Goal: Task Accomplishment & Management: Complete application form

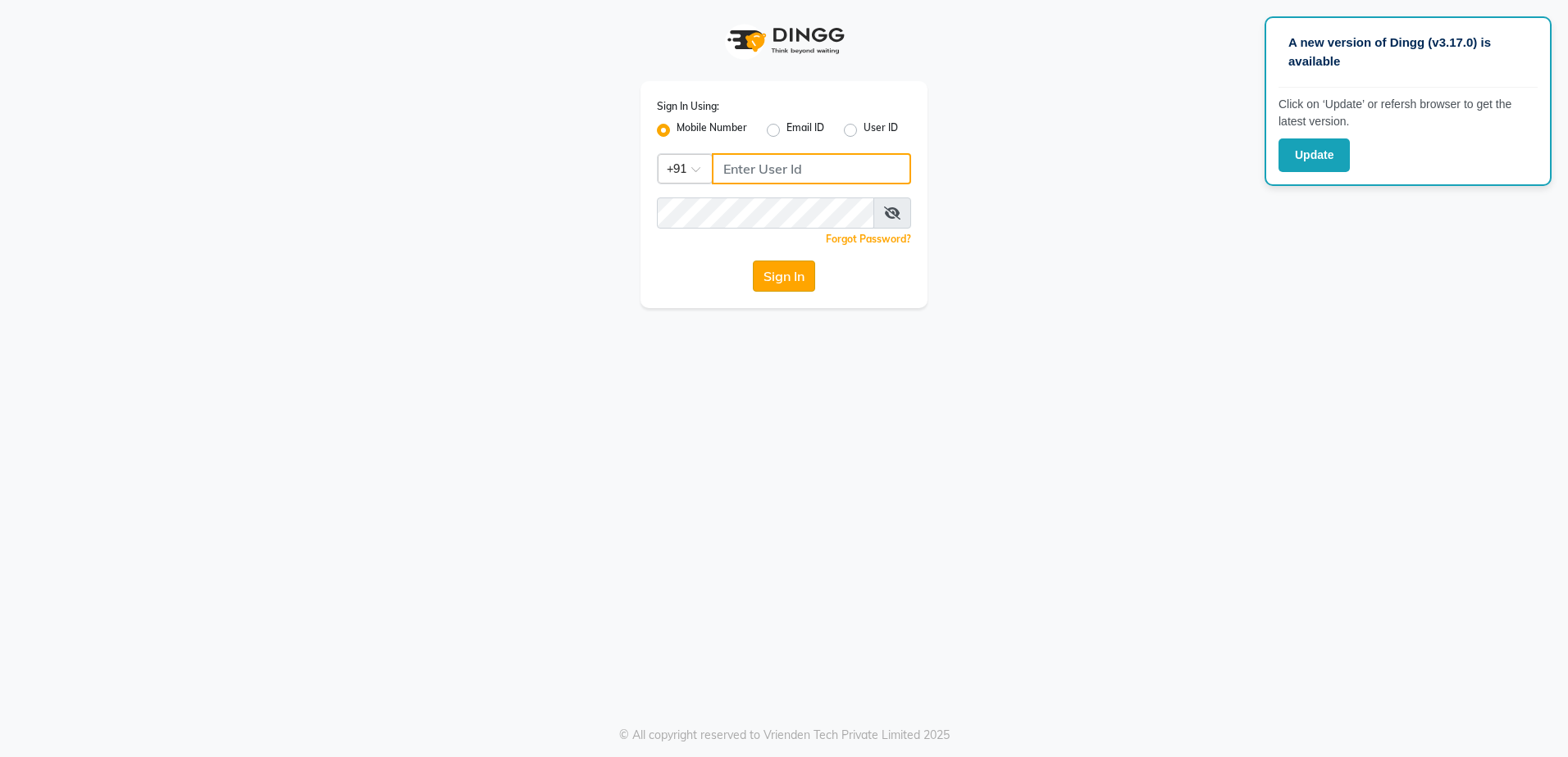
type input "9936214666"
click at [775, 266] on button "Sign In" at bounding box center [784, 276] width 62 height 31
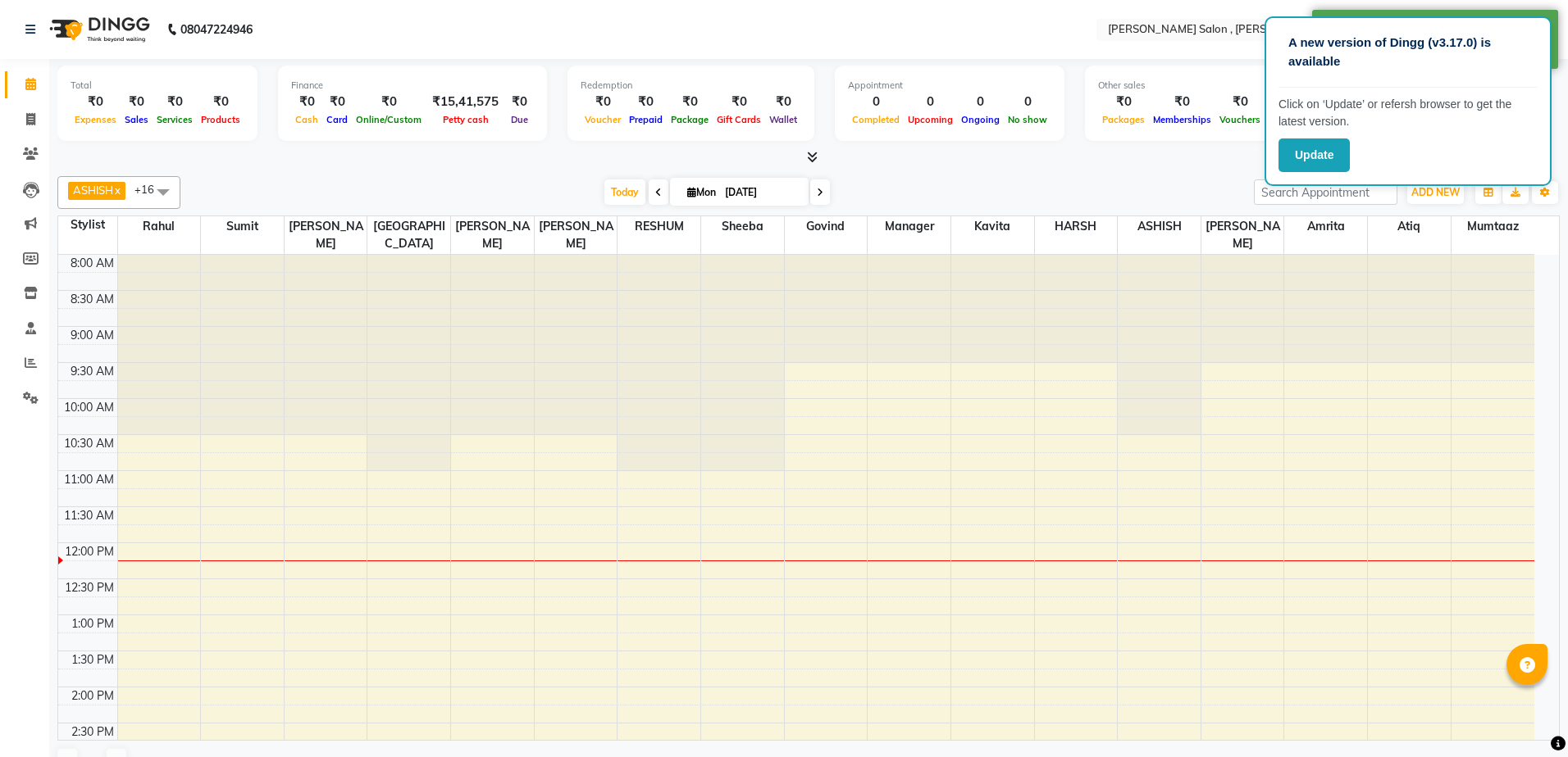
select select "en"
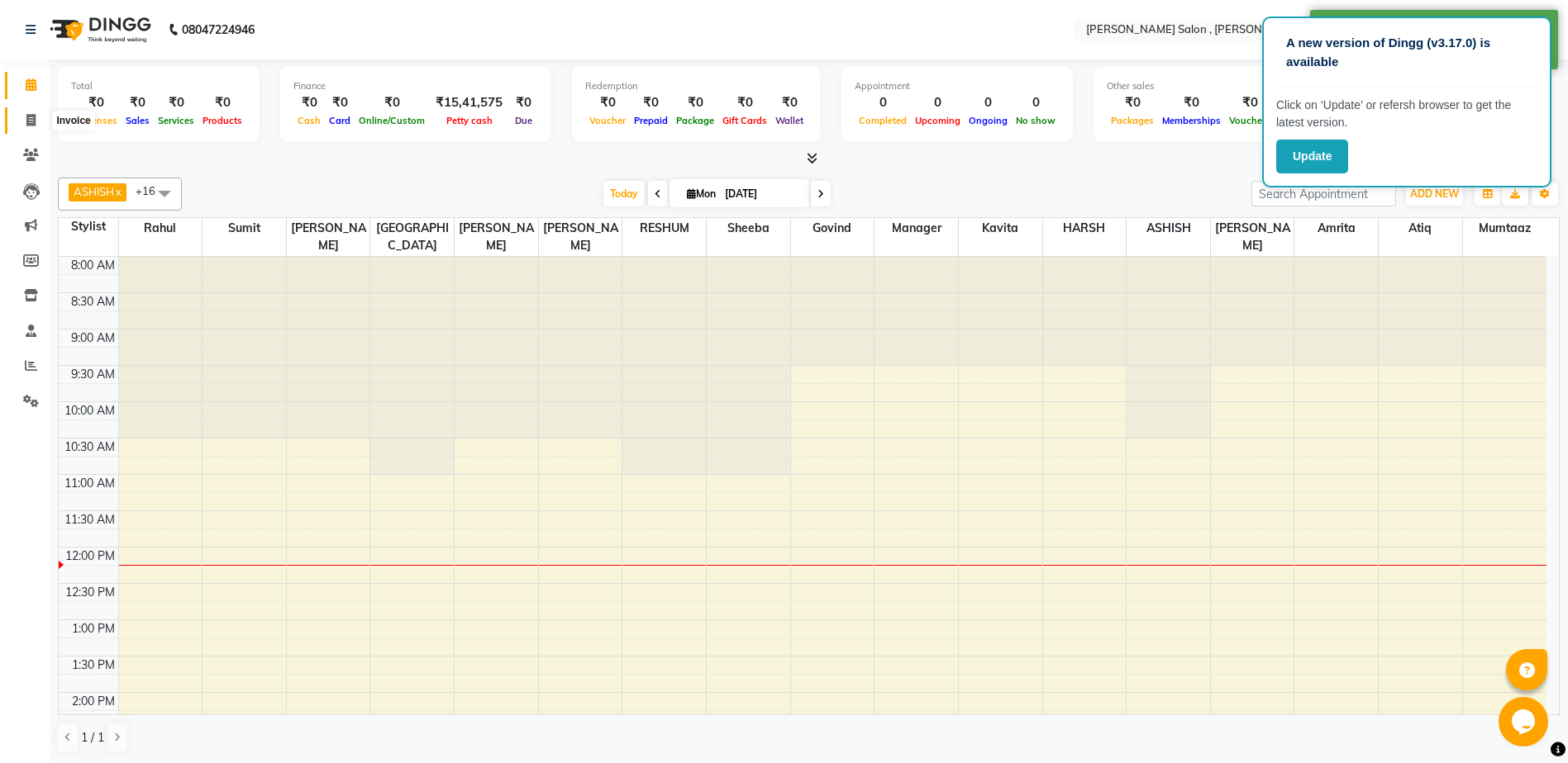
drag, startPoint x: 34, startPoint y: 111, endPoint x: 73, endPoint y: 17, distance: 101.8
click at [34, 112] on span at bounding box center [30, 121] width 29 height 19
select select "service"
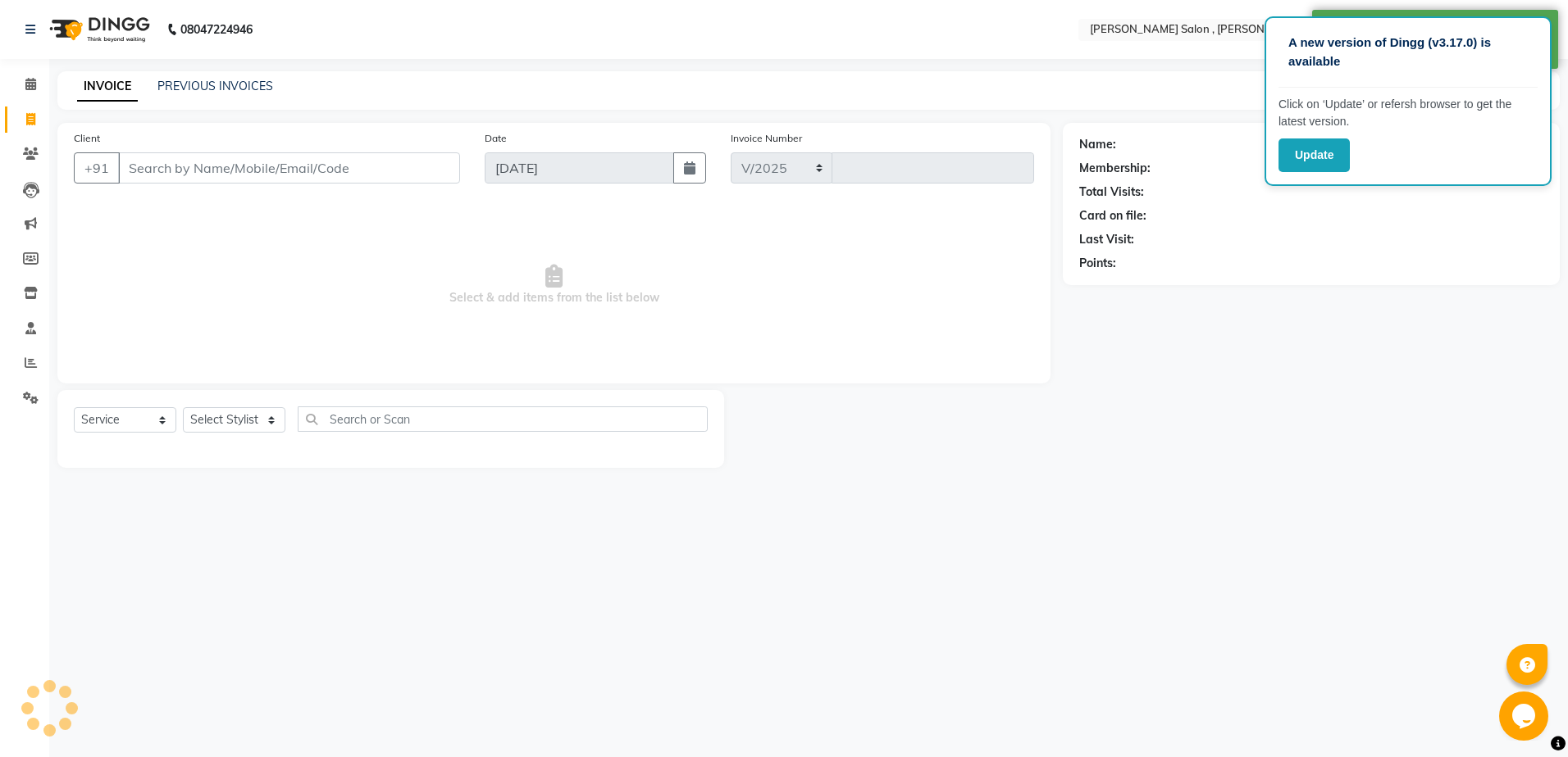
select select "4120"
type input "2617"
click at [259, 169] on input "Client" at bounding box center [289, 168] width 342 height 31
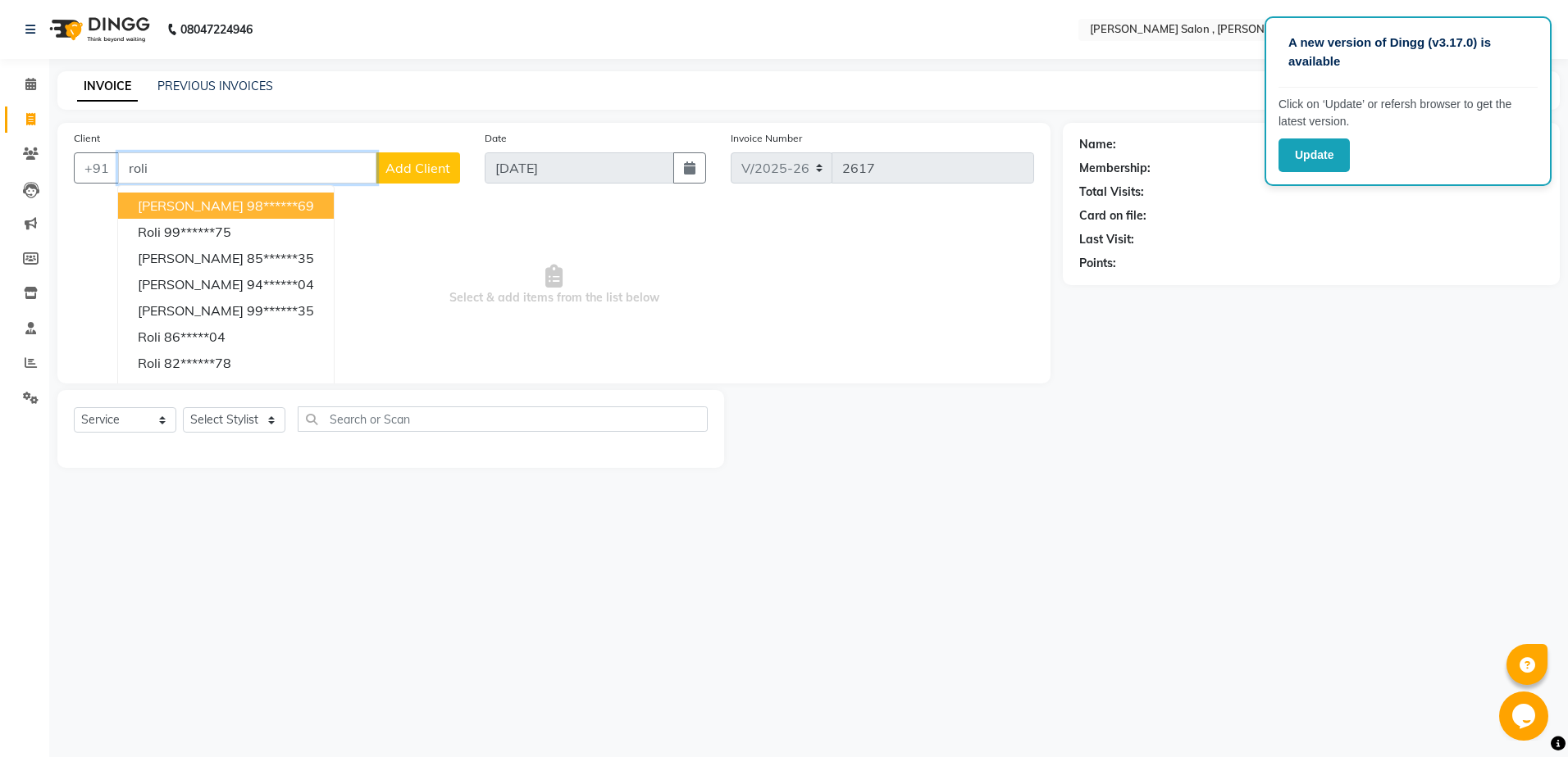
click at [247, 203] on ngb-highlight "98******69" at bounding box center [280, 205] width 67 height 16
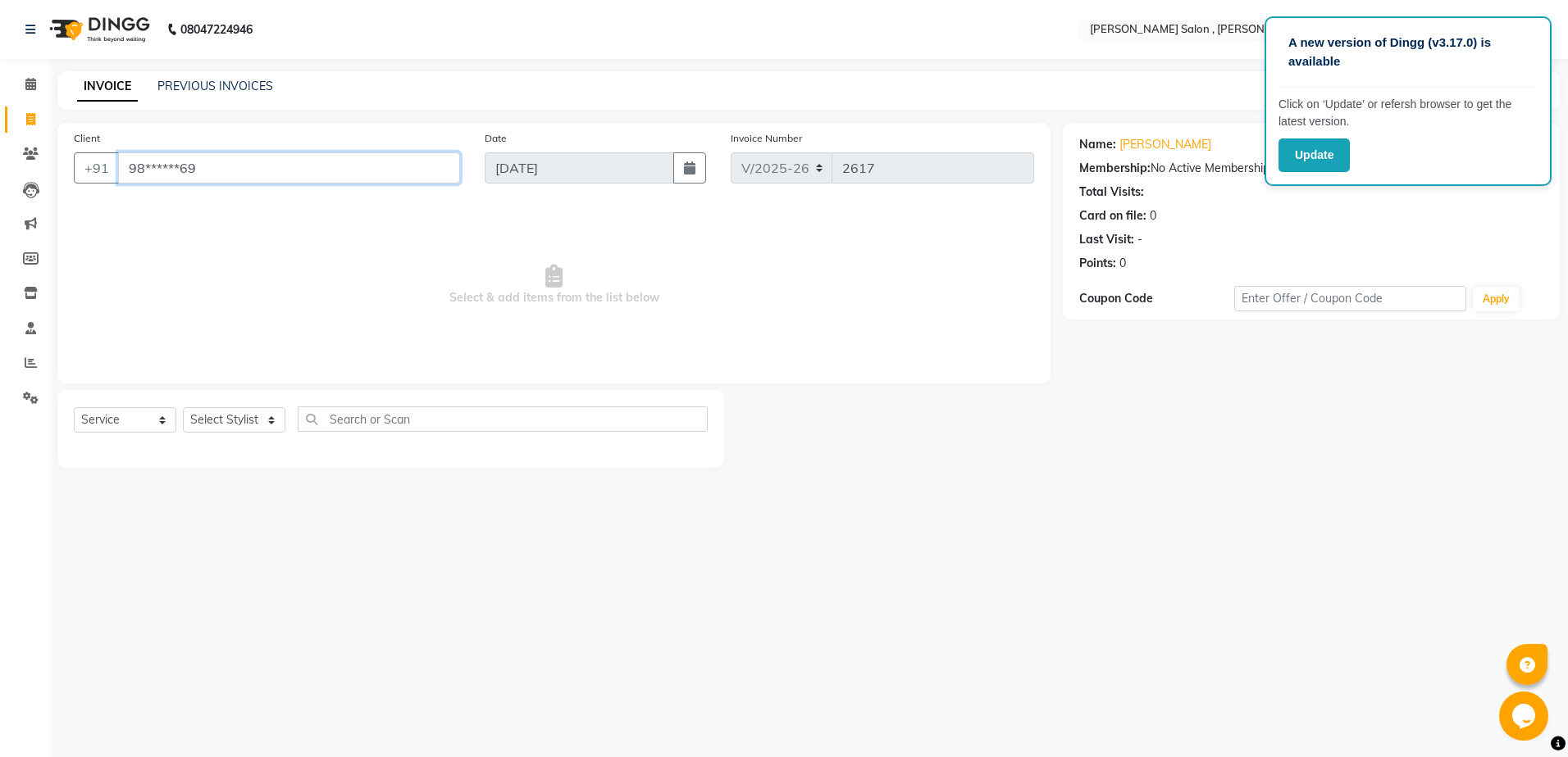
click at [276, 163] on input "98******69" at bounding box center [289, 168] width 342 height 31
type input "9"
type input "r"
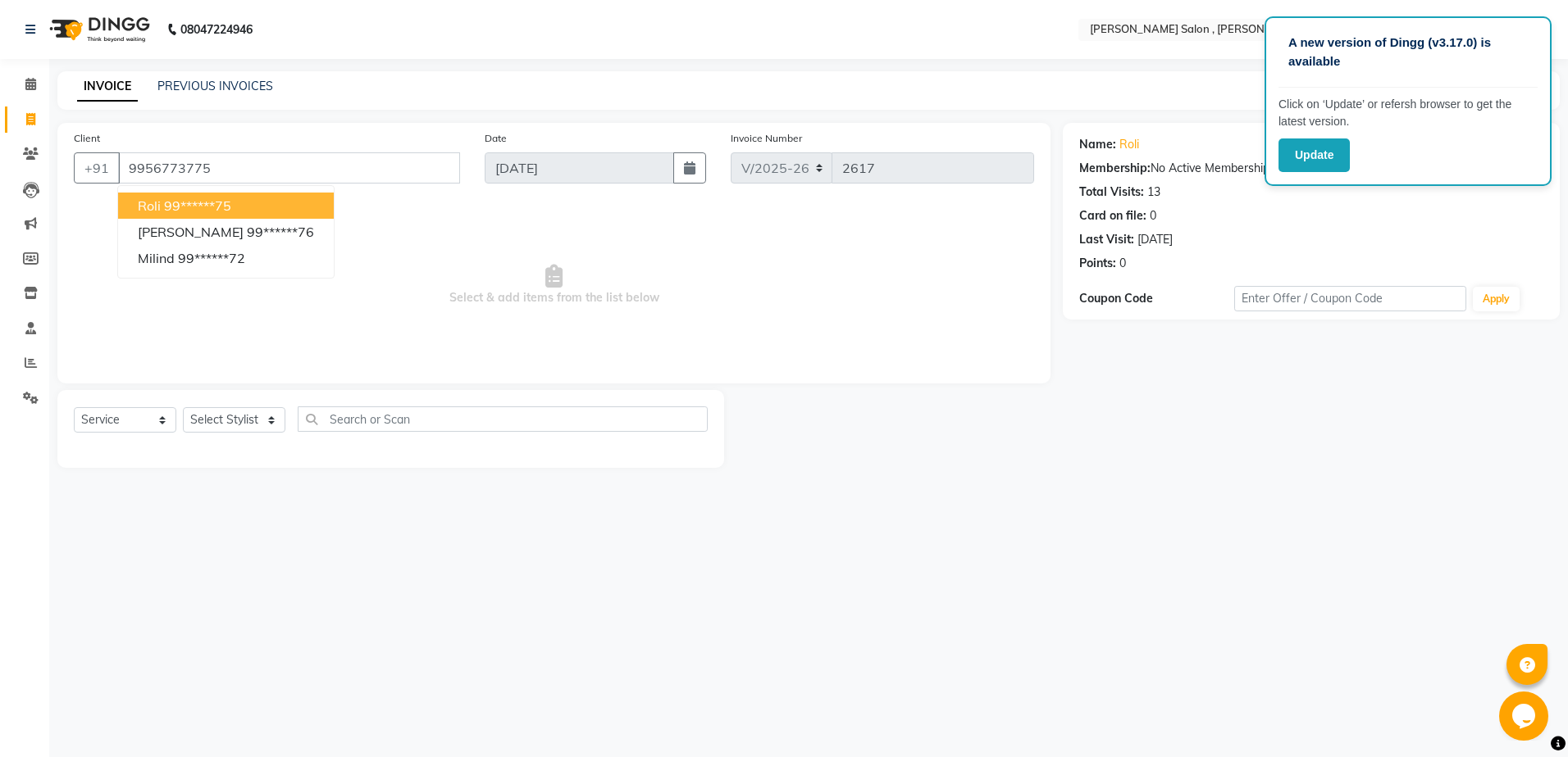
click at [242, 198] on button "roli 99******75" at bounding box center [225, 205] width 216 height 27
type input "99******75"
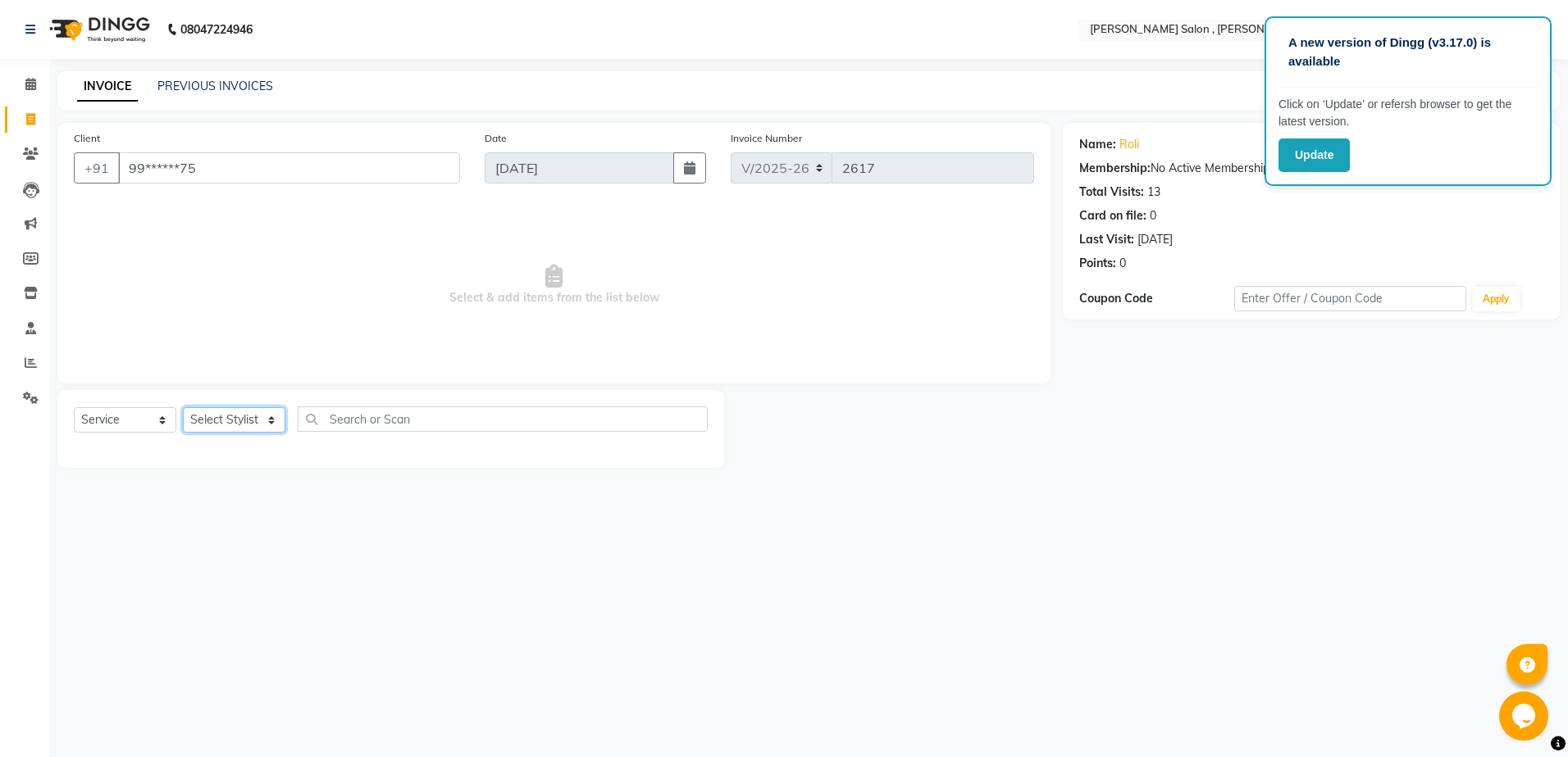
click at [241, 415] on select "Select Stylist [PERSON_NAME] [PERSON_NAME] HARSH isha pal [PERSON_NAME] [PERSON…" at bounding box center [234, 420] width 102 height 26
click at [252, 418] on select "Select Stylist [PERSON_NAME] [PERSON_NAME] HARSH isha pal [PERSON_NAME] [PERSON…" at bounding box center [234, 420] width 102 height 26
select select "21728"
click at [183, 407] on select "Select Stylist [PERSON_NAME] [PERSON_NAME] HARSH isha pal [PERSON_NAME] [PERSON…" at bounding box center [234, 420] width 102 height 26
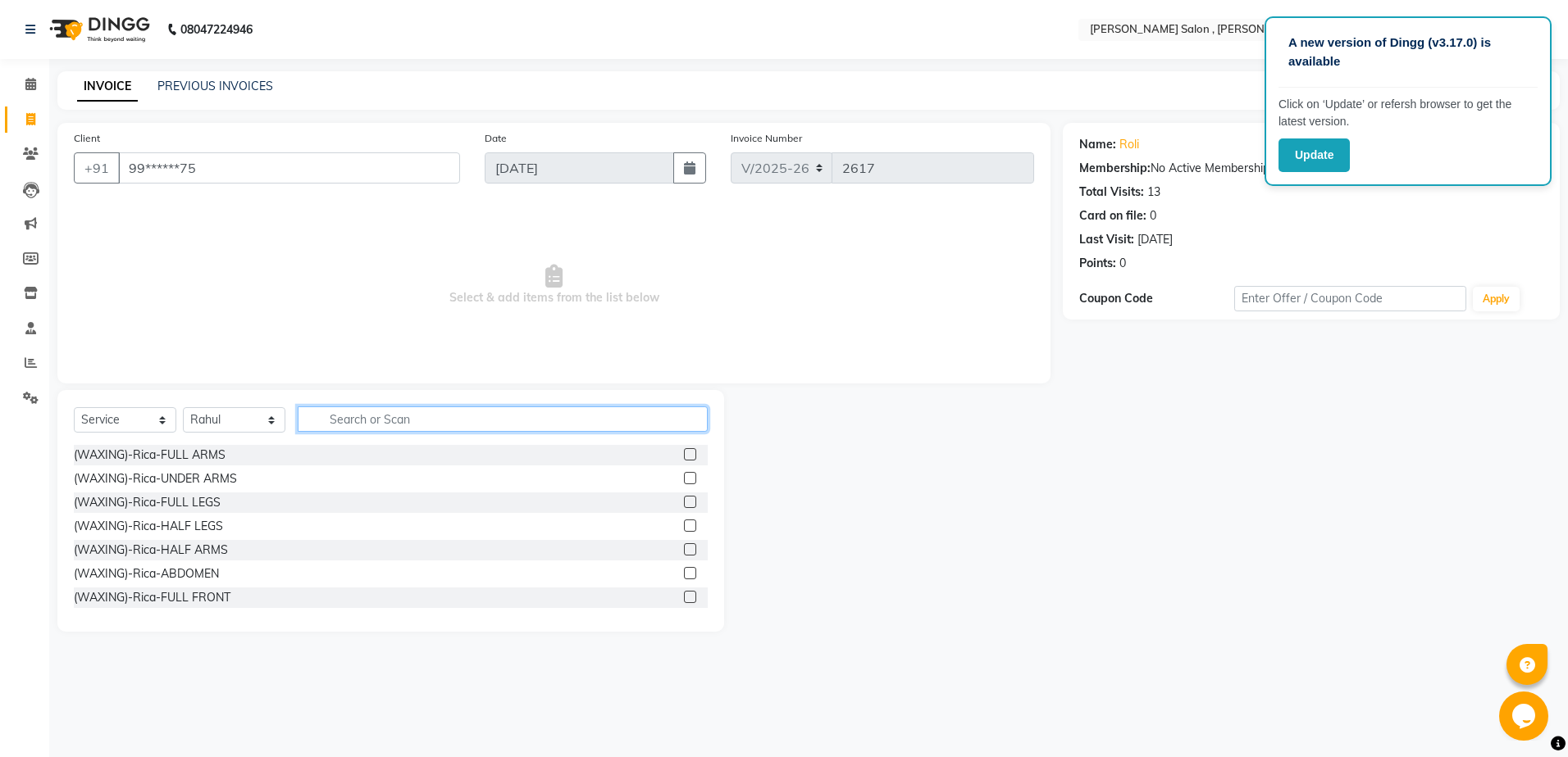
click at [324, 418] on input "text" at bounding box center [502, 419] width 410 height 26
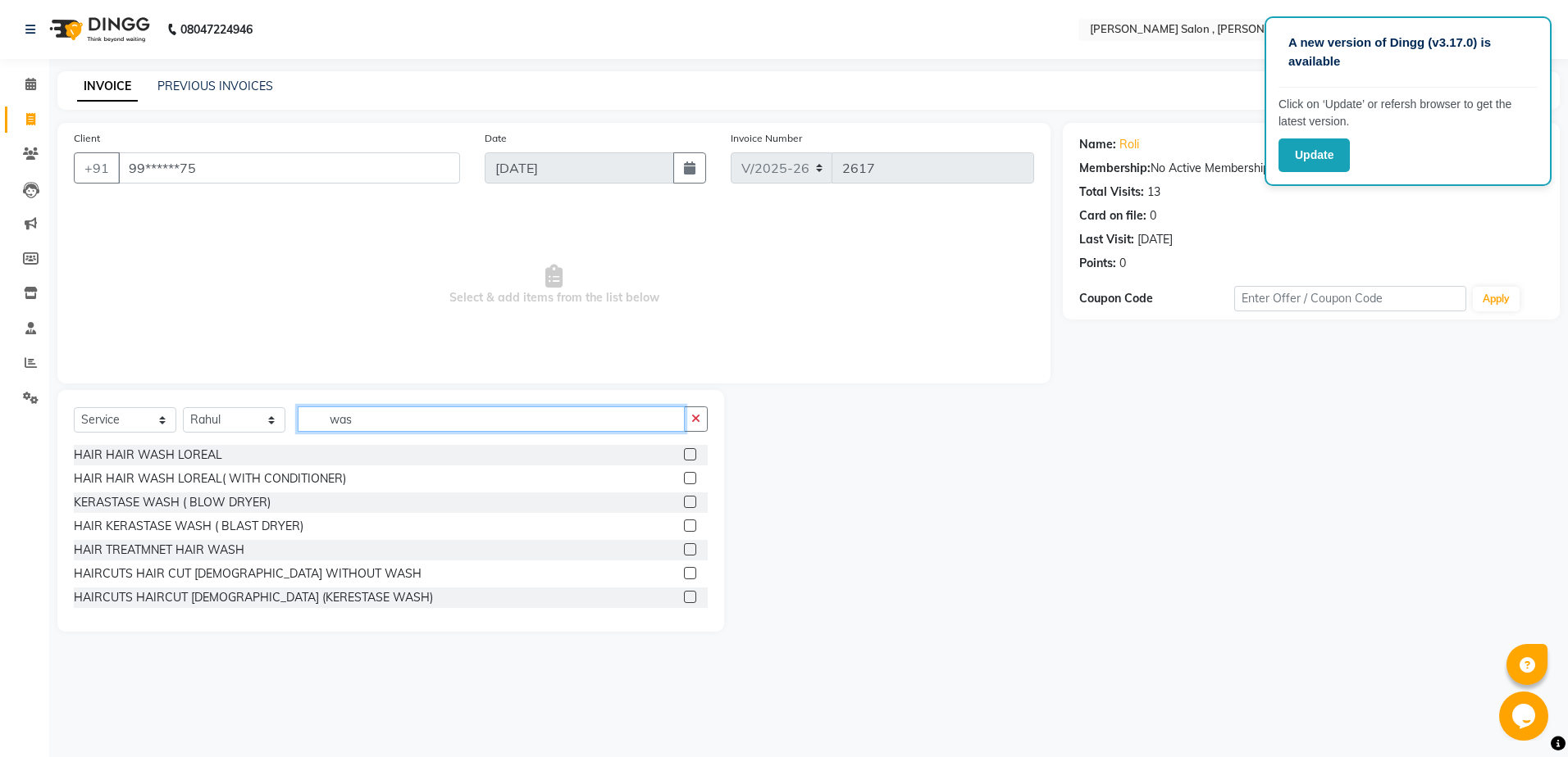
type input "was"
click at [684, 473] on label at bounding box center [690, 478] width 12 height 12
click at [684, 473] on input "checkbox" at bounding box center [689, 479] width 10 height 10
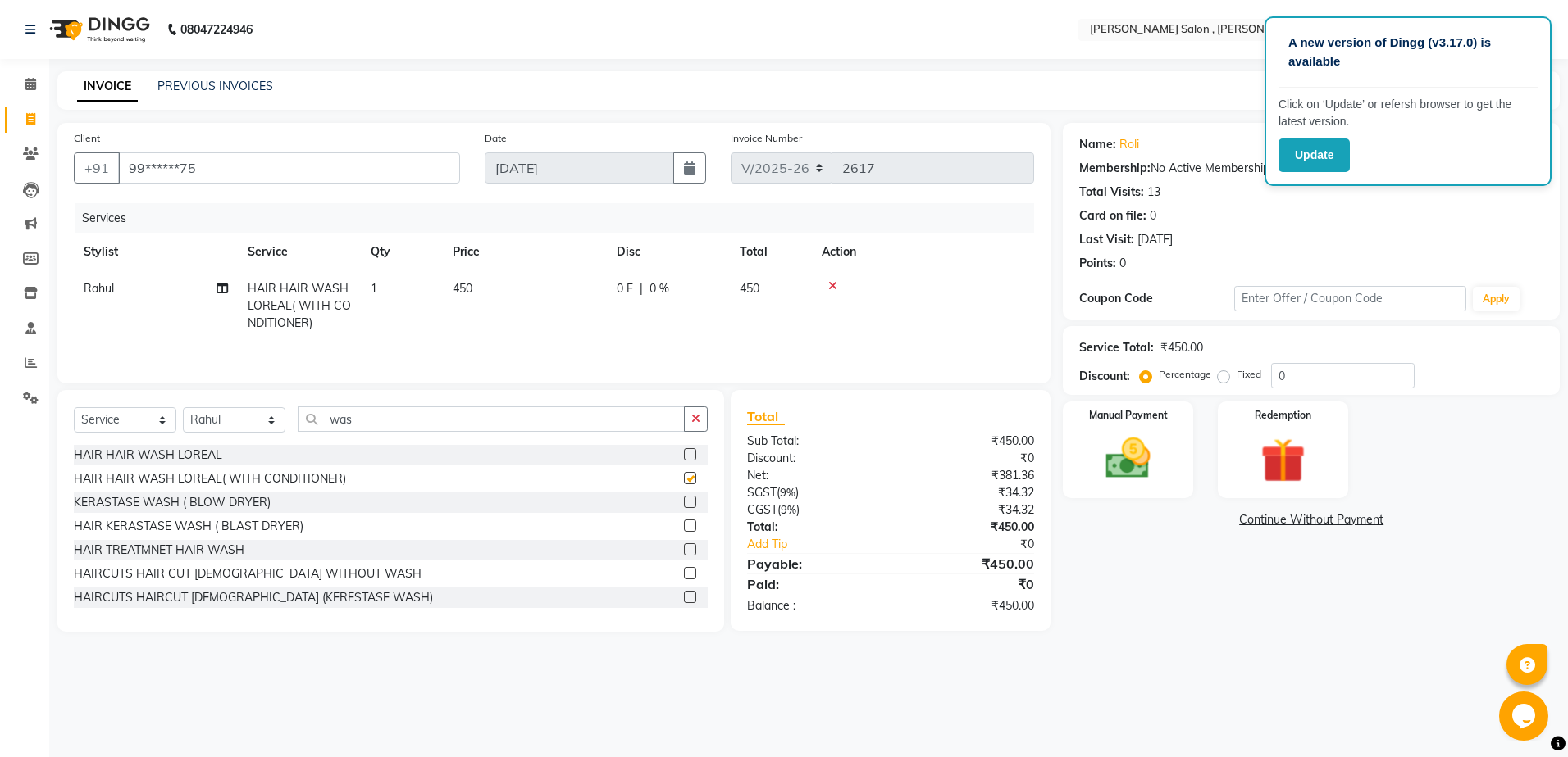
checkbox input "false"
click at [542, 412] on input "was" at bounding box center [491, 419] width 387 height 26
type input "w"
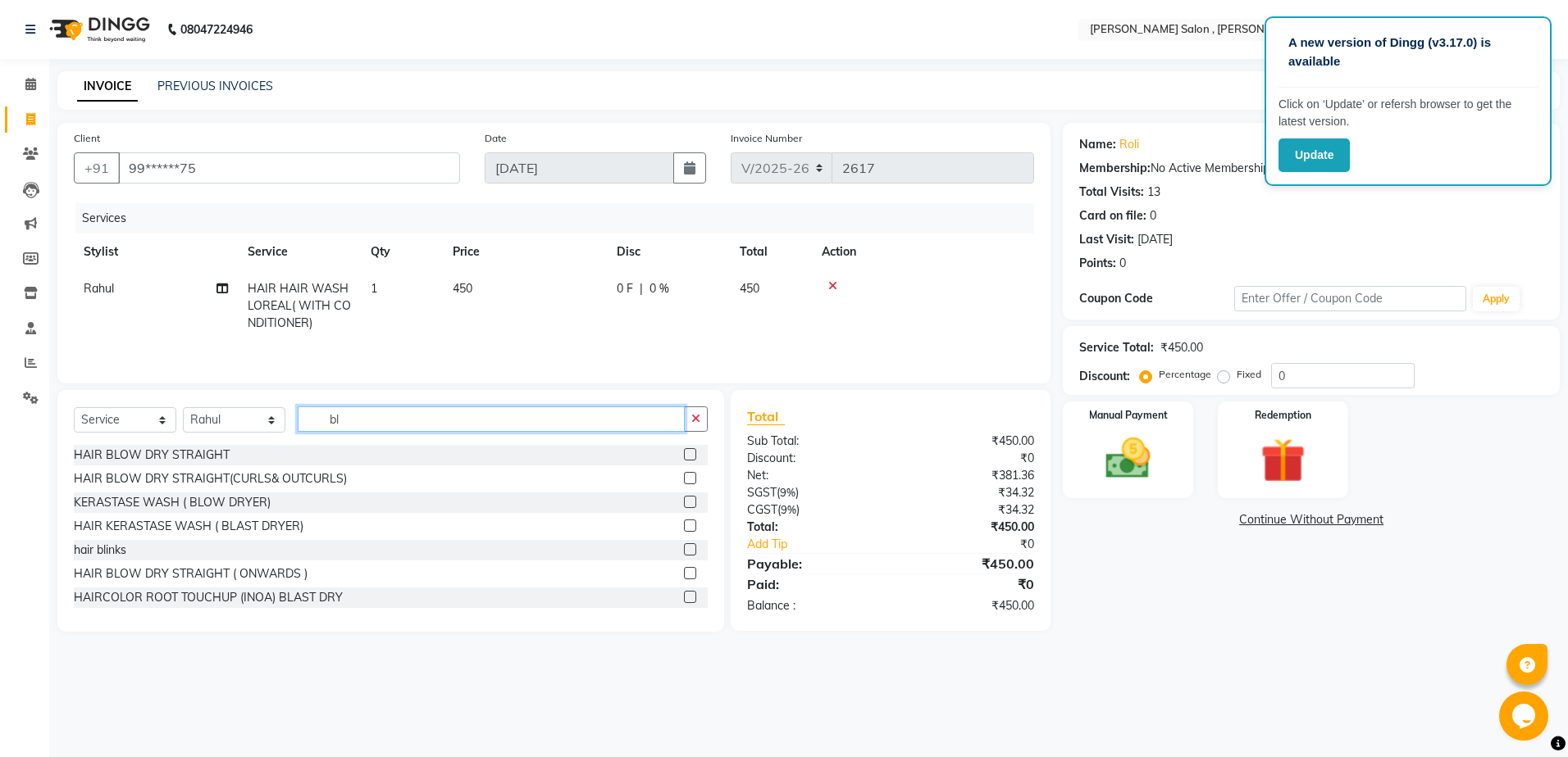
type input "bl"
click at [684, 454] on label at bounding box center [690, 455] width 12 height 12
click at [684, 454] on input "checkbox" at bounding box center [689, 455] width 10 height 10
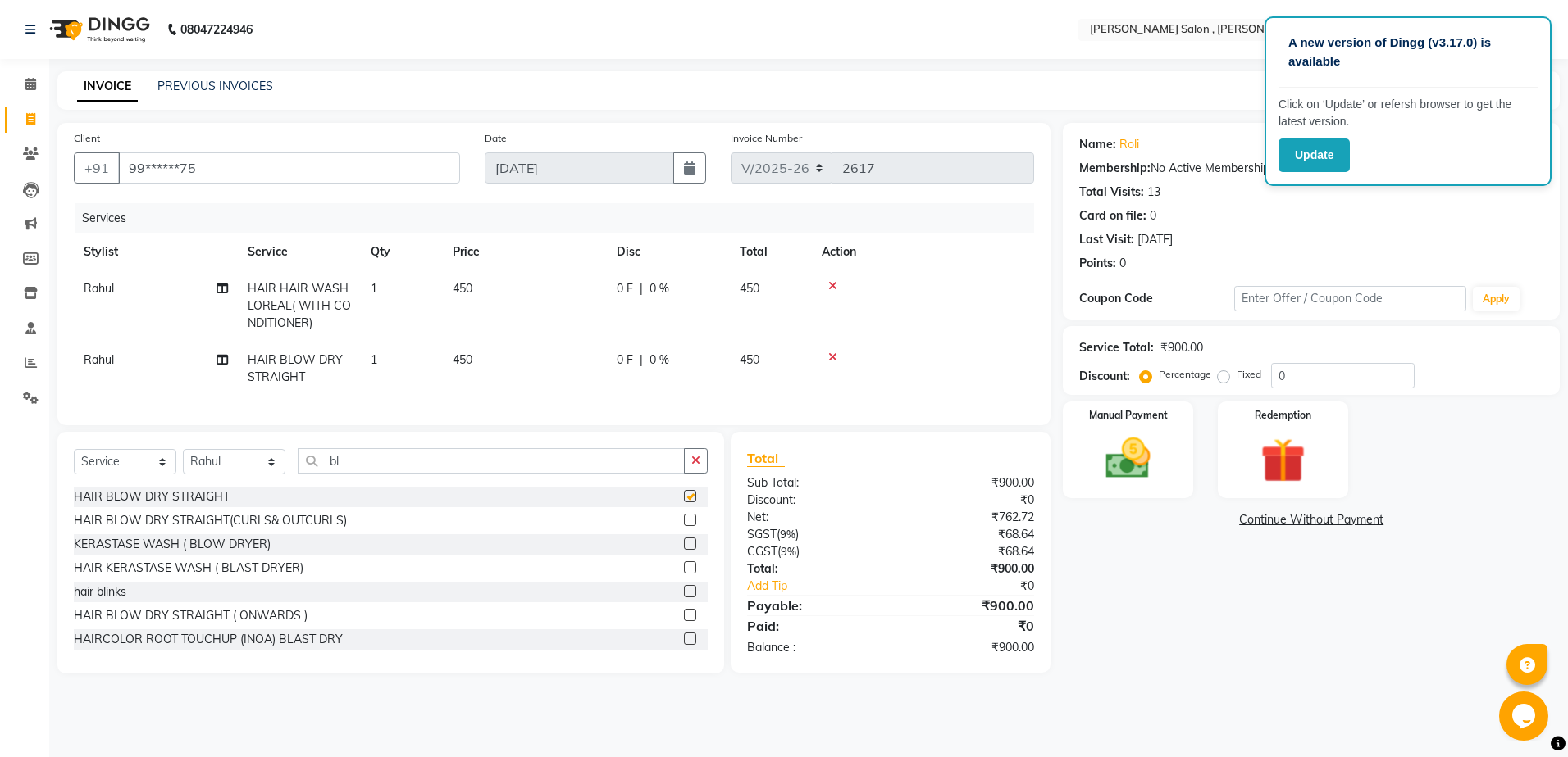
checkbox input "false"
click at [249, 470] on select "Select Stylist [PERSON_NAME] [PERSON_NAME] HARSH isha pal [PERSON_NAME] [PERSON…" at bounding box center [234, 462] width 102 height 26
select select "21941"
click at [183, 461] on select "Select Stylist [PERSON_NAME] [PERSON_NAME] HARSH isha pal [PERSON_NAME] [PERSON…" at bounding box center [234, 462] width 102 height 26
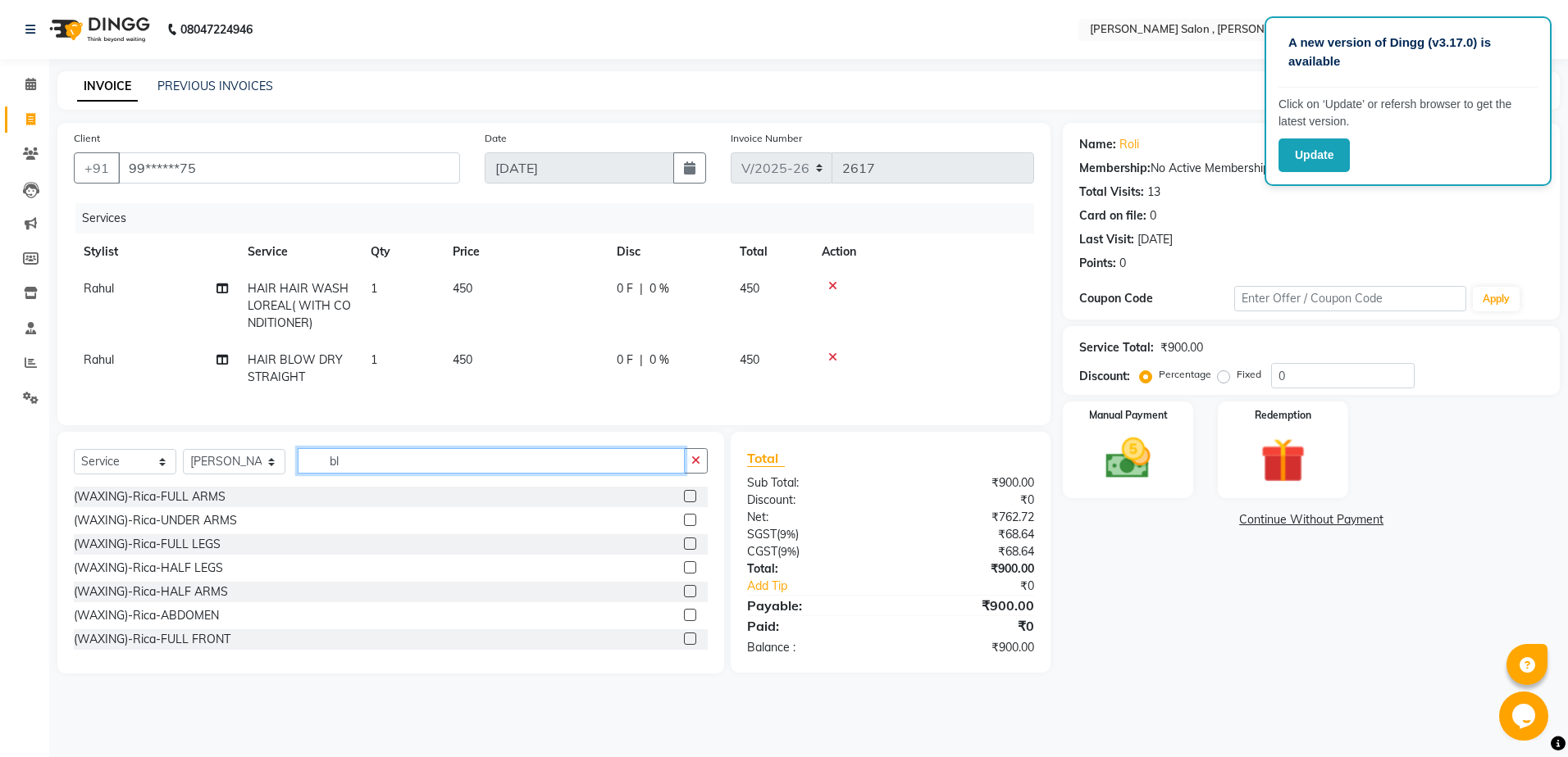
click at [362, 465] on input "bl" at bounding box center [491, 461] width 387 height 26
type input "b"
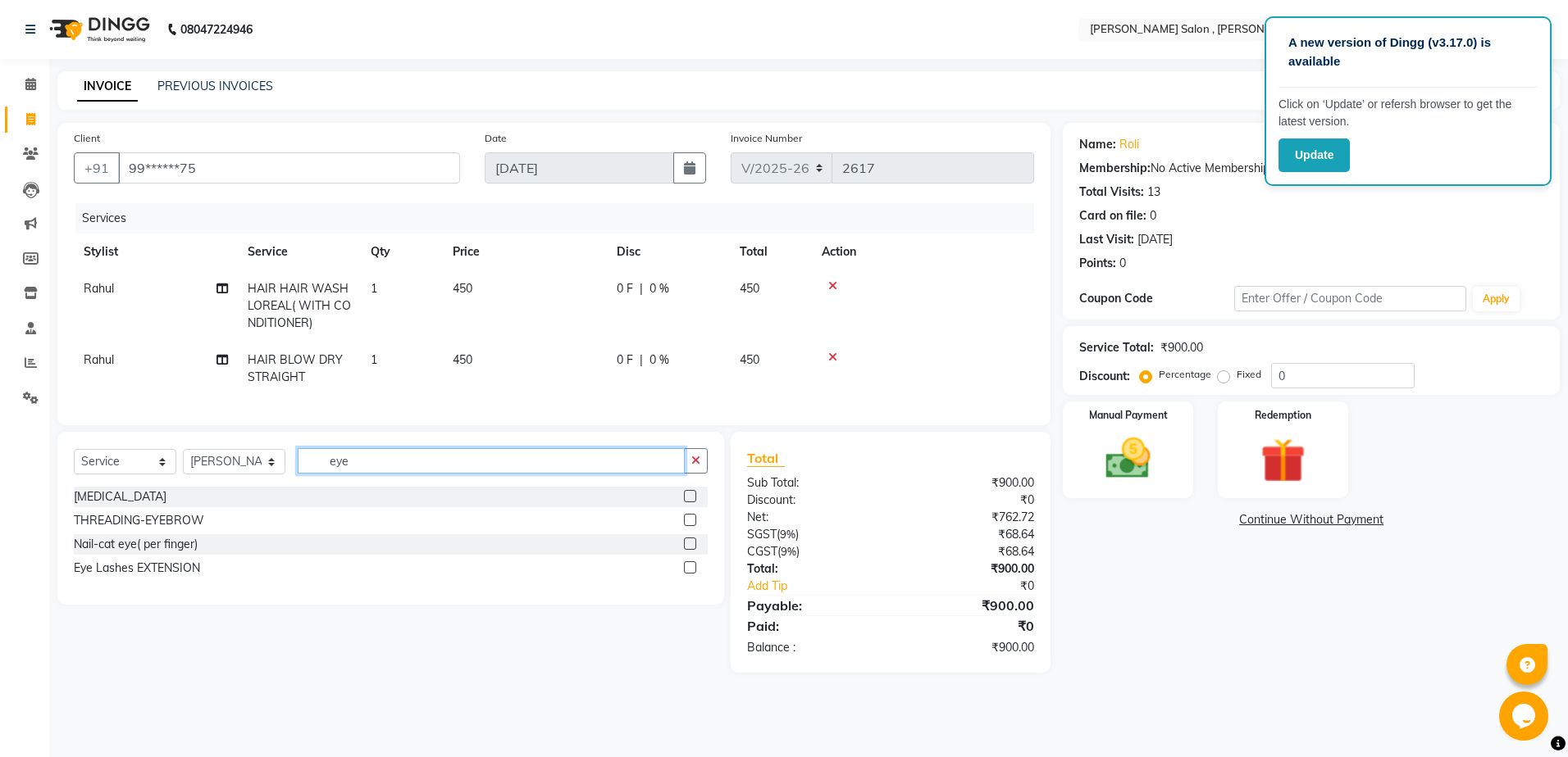
type input "eye"
click at [687, 526] on label at bounding box center [690, 520] width 12 height 12
click at [687, 526] on input "checkbox" at bounding box center [689, 521] width 10 height 10
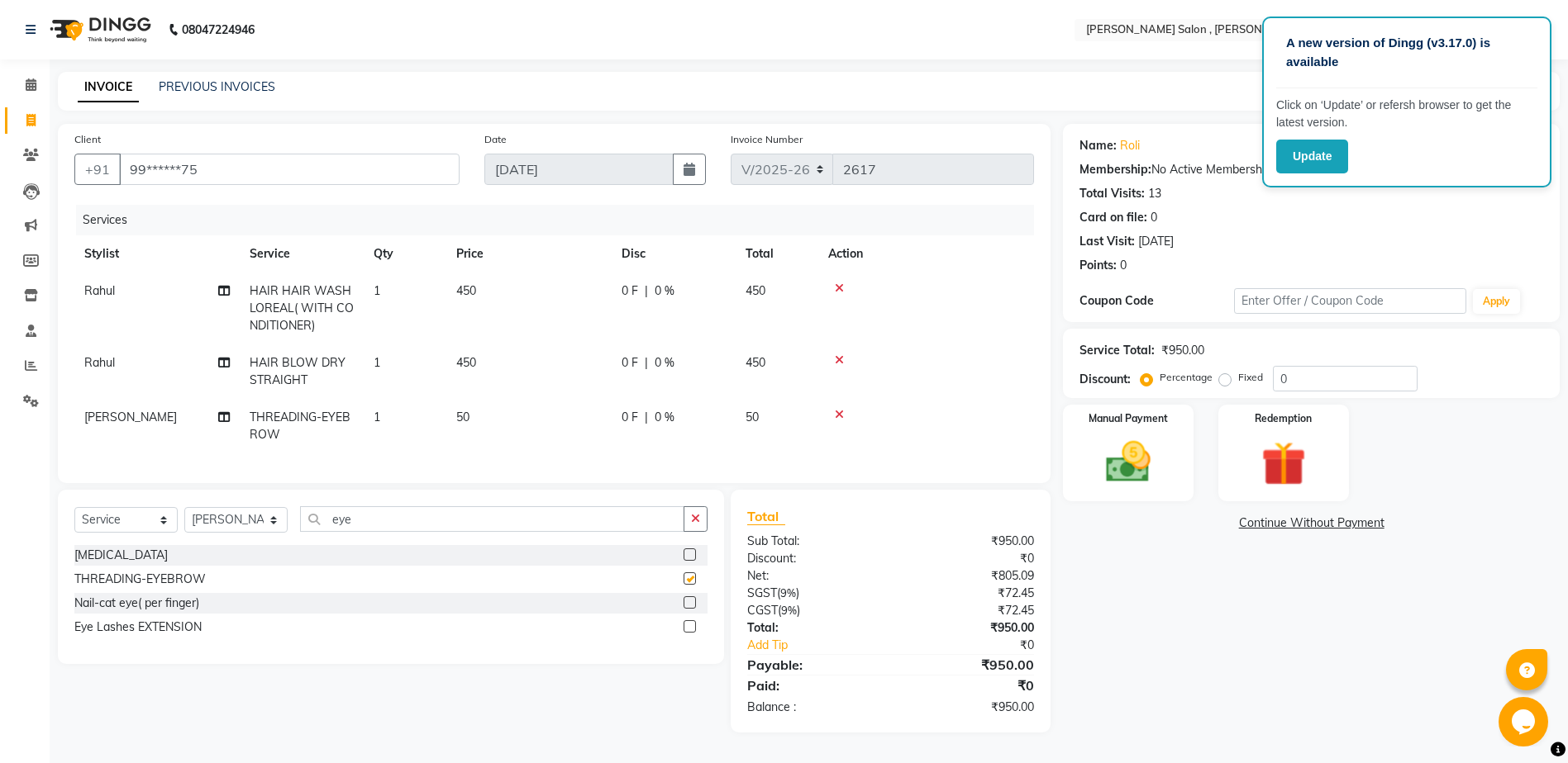
checkbox input "false"
click at [484, 528] on input "eye" at bounding box center [492, 520] width 385 height 26
type input "e"
type input "upp"
click at [684, 609] on label at bounding box center [690, 603] width 12 height 12
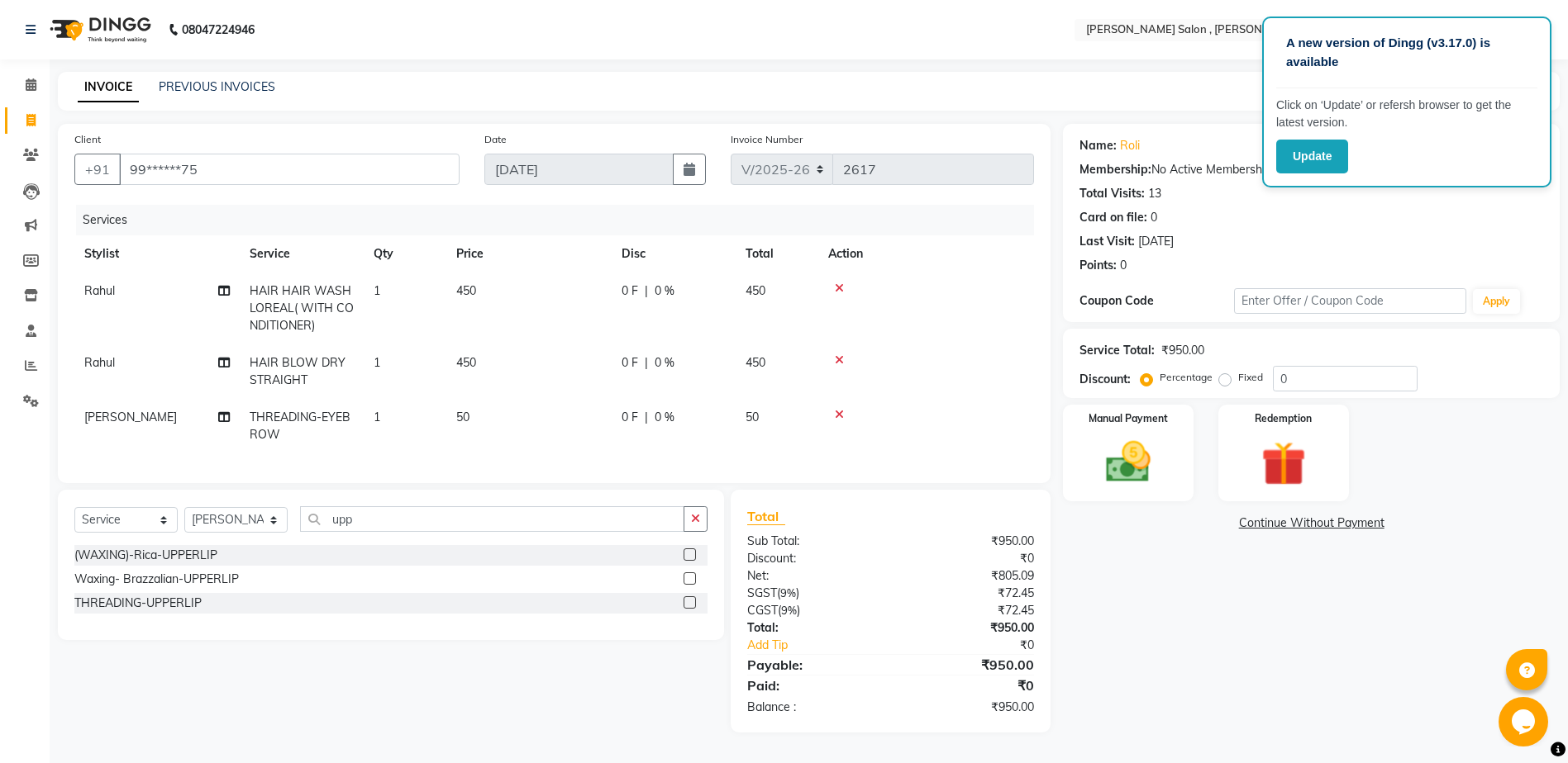
click at [684, 609] on input "checkbox" at bounding box center [689, 604] width 10 height 10
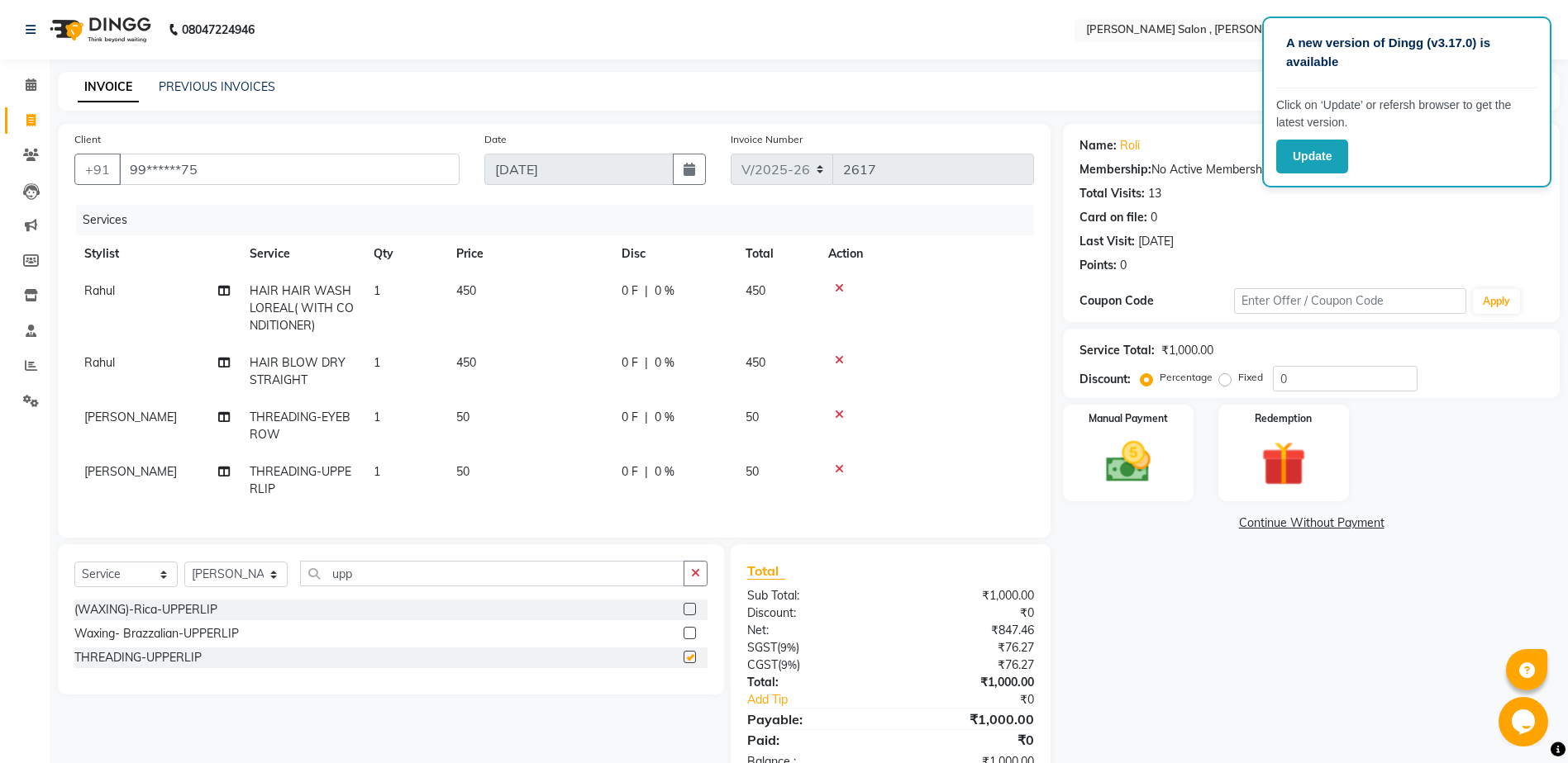
checkbox input "false"
click at [1139, 430] on div "Manual Payment" at bounding box center [1128, 454] width 135 height 100
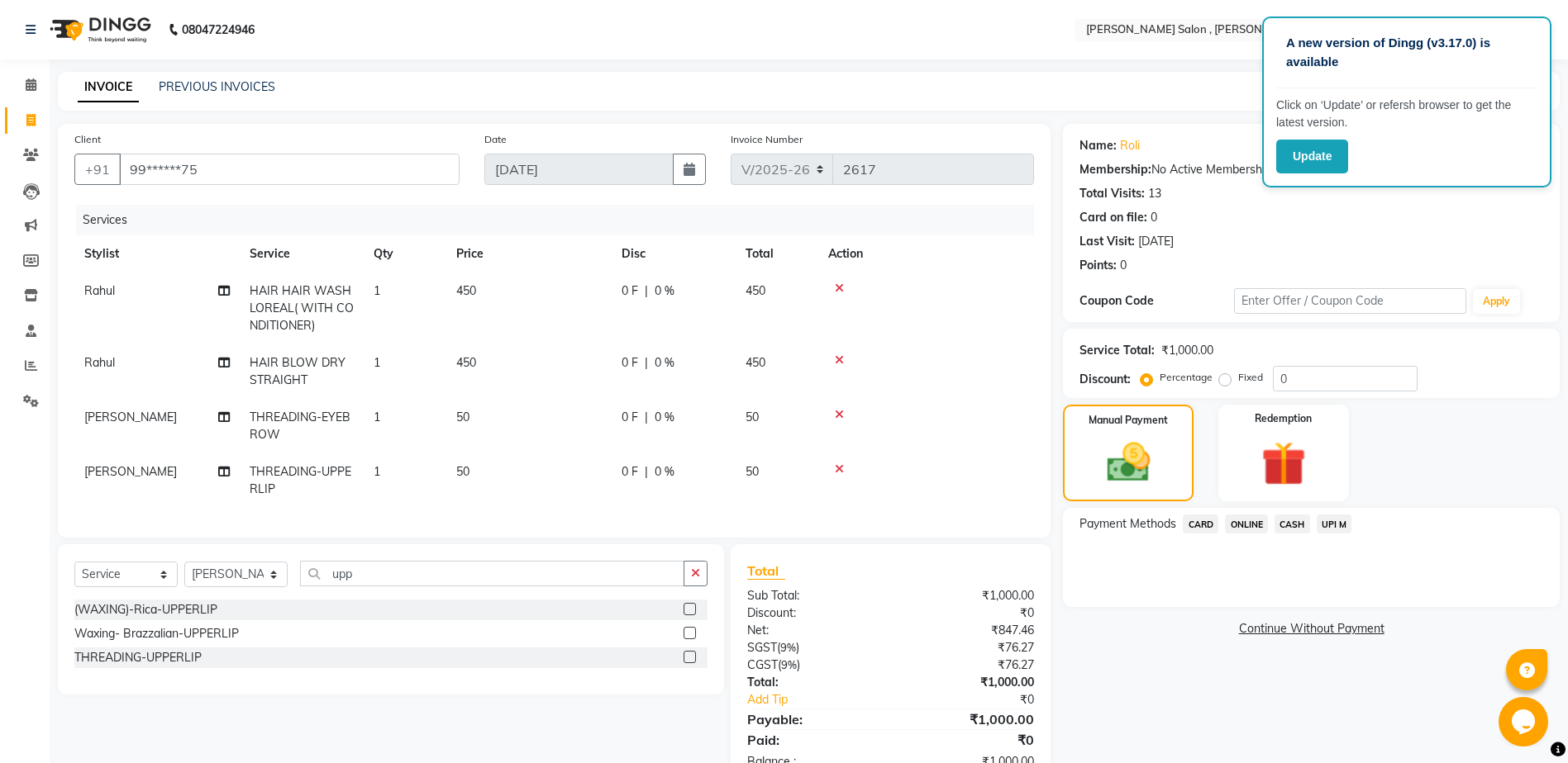
click at [1302, 531] on span "CASH" at bounding box center [1292, 524] width 36 height 19
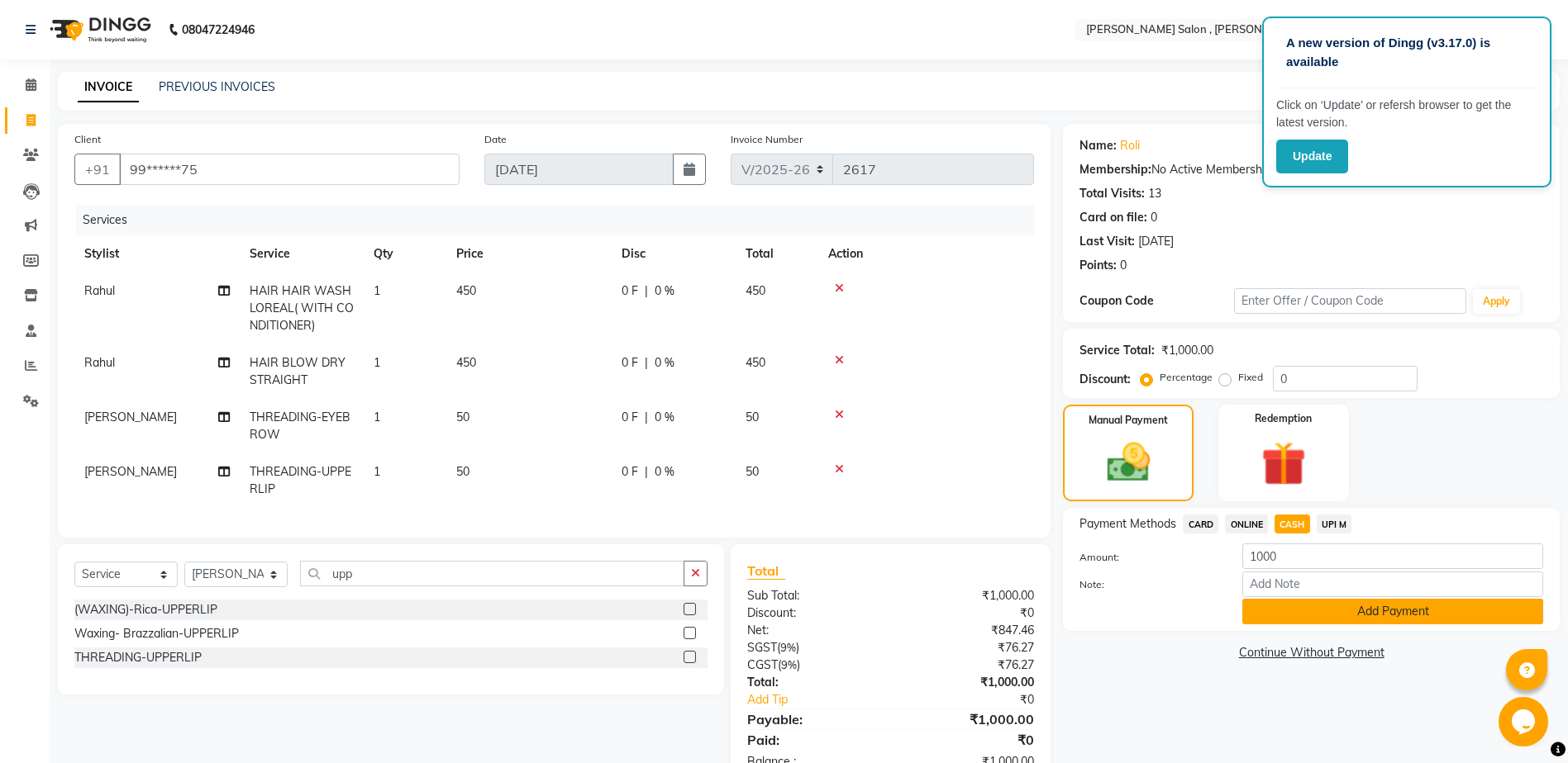
click at [1286, 612] on button "Add Payment" at bounding box center [1392, 612] width 301 height 26
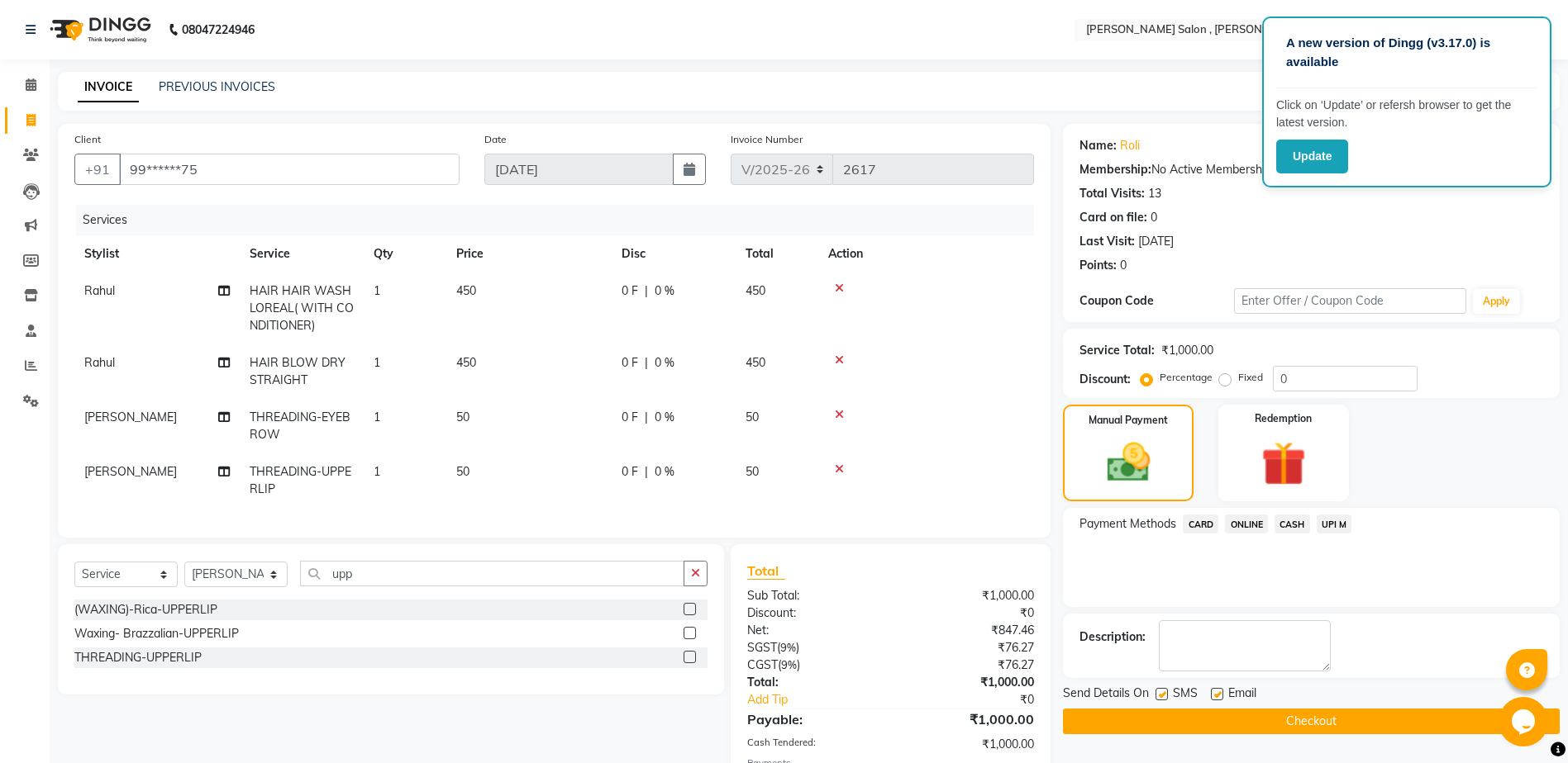
click at [1163, 721] on button "Checkout" at bounding box center [1311, 721] width 496 height 26
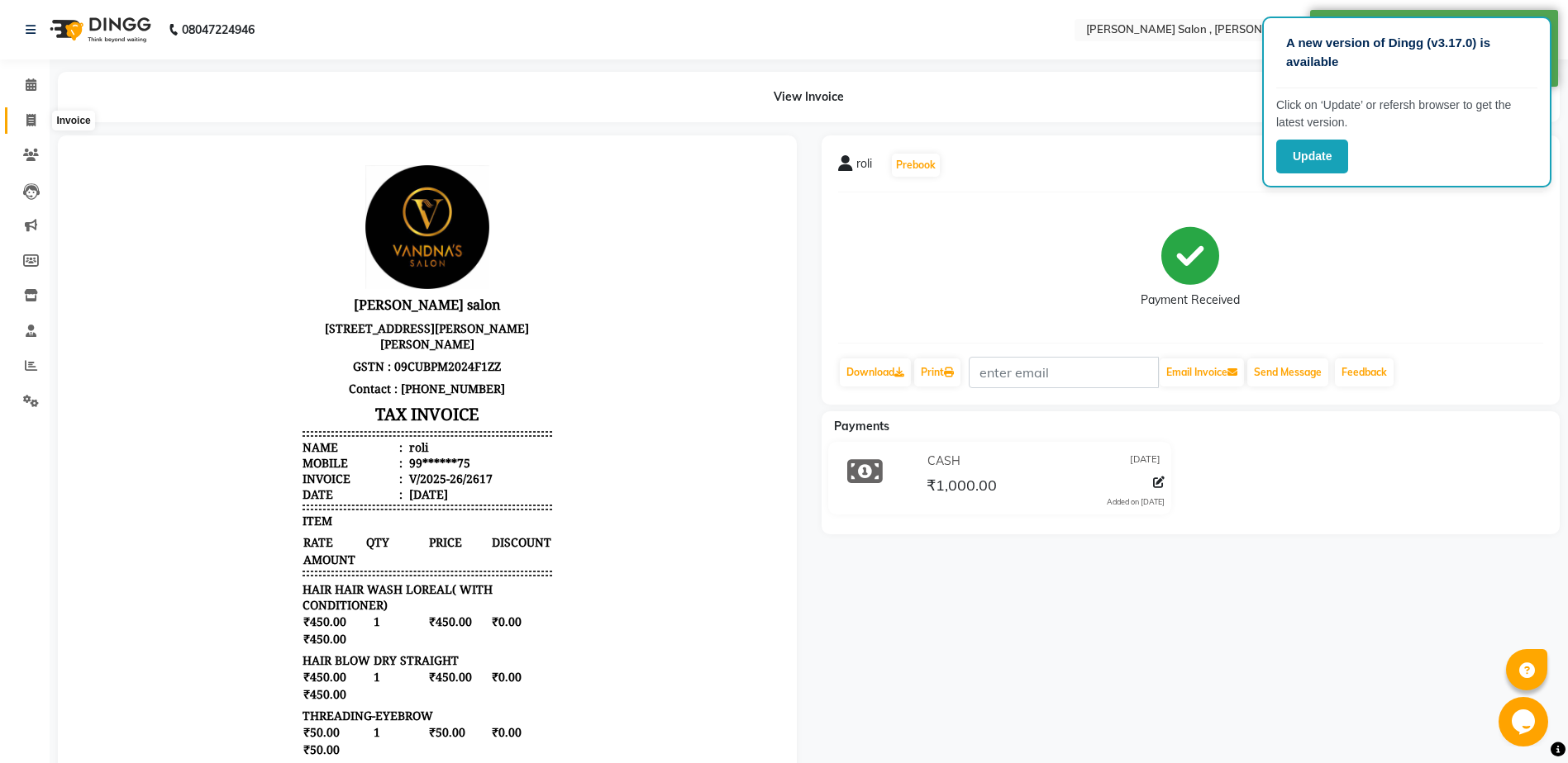
click at [40, 126] on span at bounding box center [30, 121] width 29 height 19
select select "service"
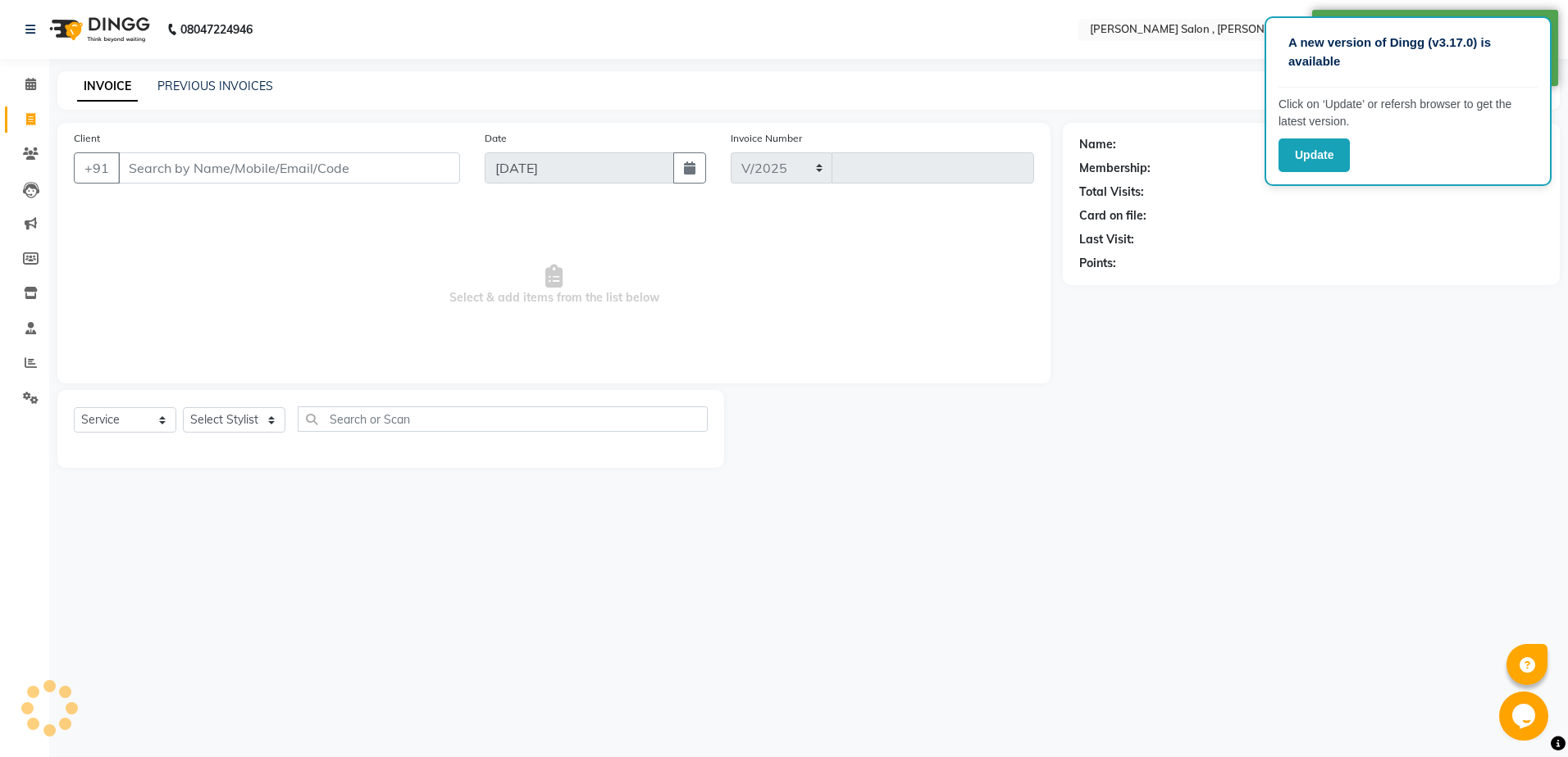
select select "4120"
type input "2618"
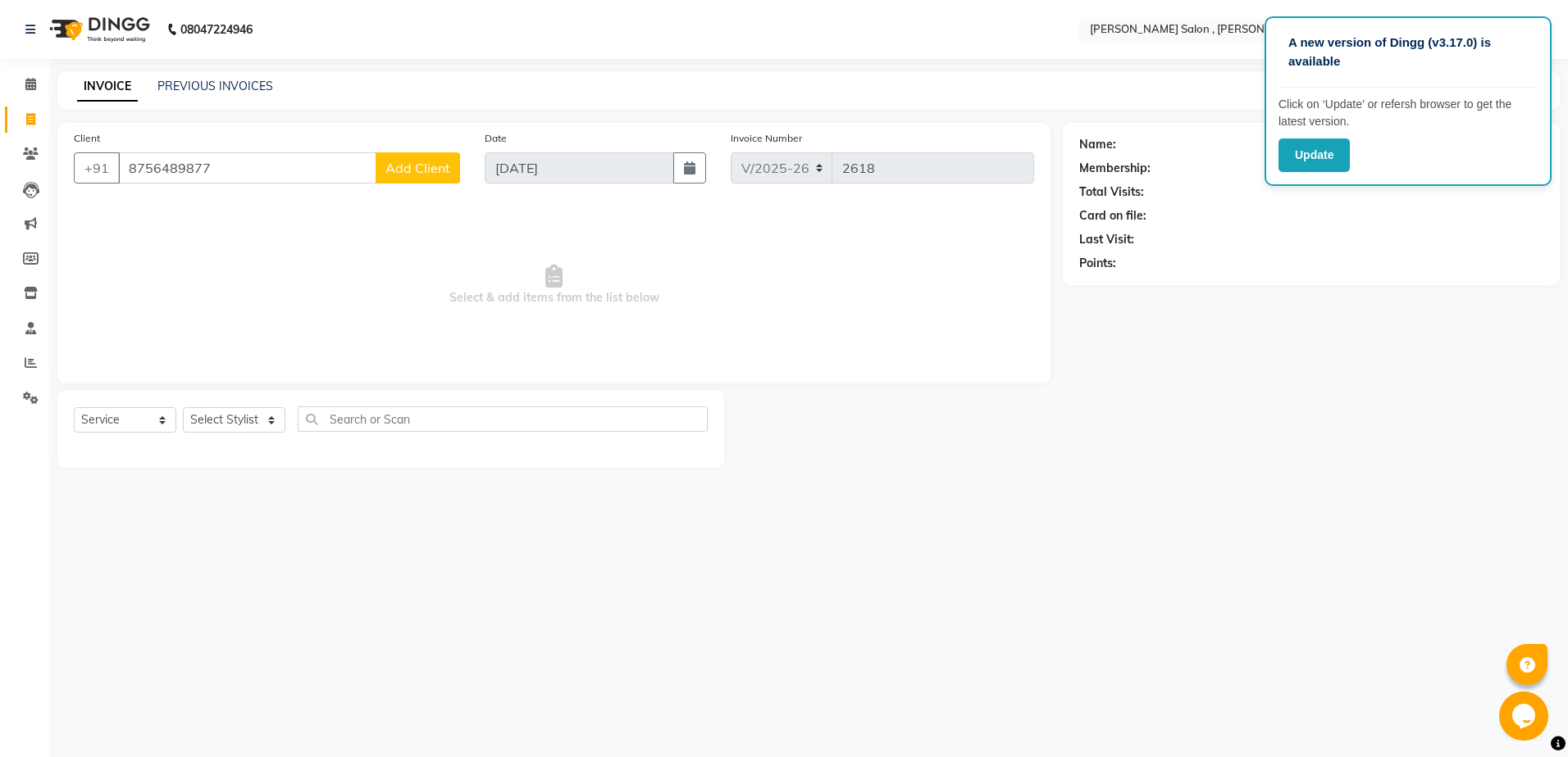
type input "8756489877"
click at [437, 186] on div "Client [PHONE_NUMBER] Add Client" at bounding box center [267, 163] width 411 height 67
click at [438, 166] on span "Add Client" at bounding box center [417, 168] width 64 height 16
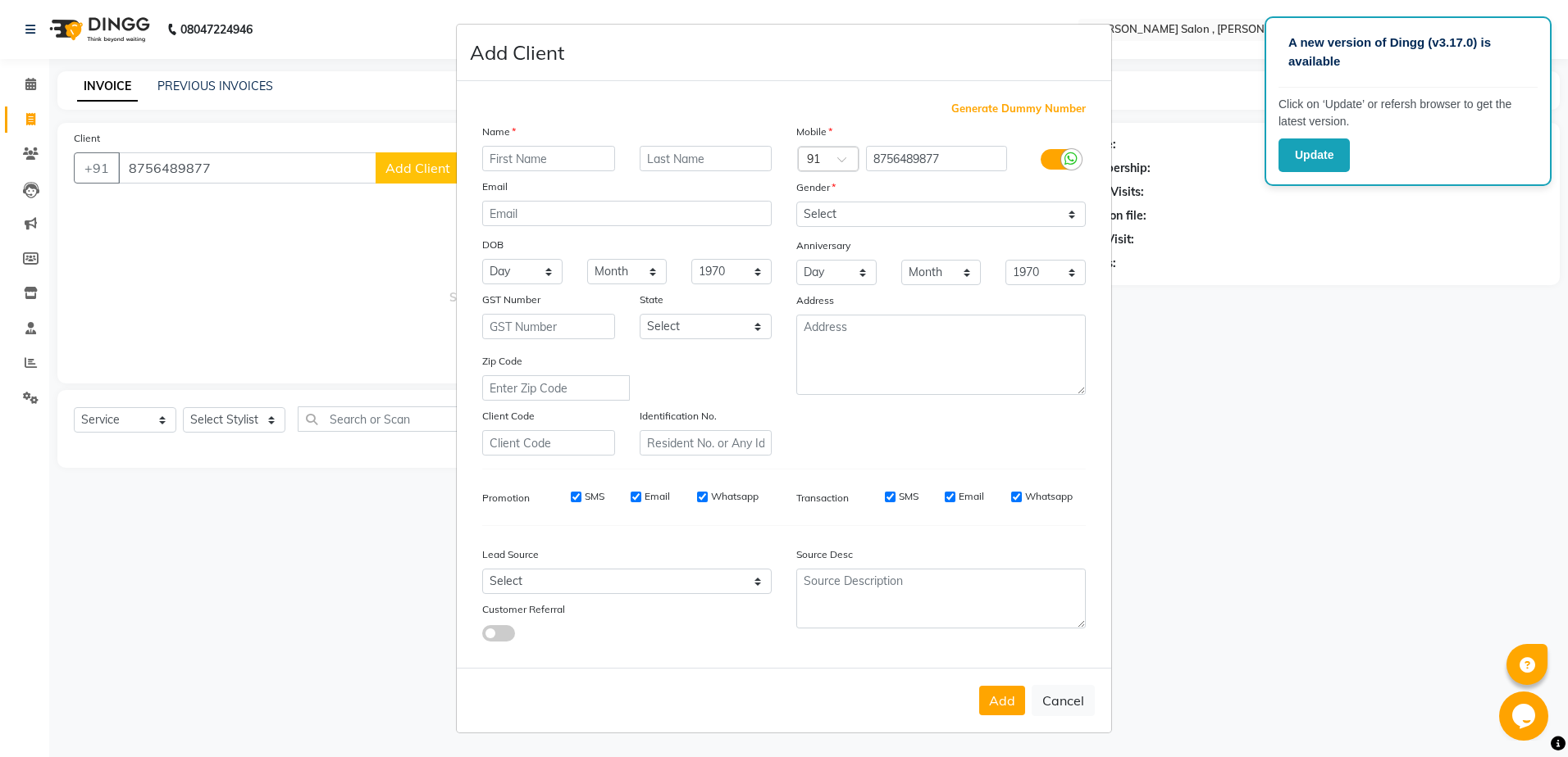
click at [500, 148] on input "text" at bounding box center [548, 159] width 133 height 26
type input "pinky"
drag, startPoint x: 865, startPoint y: 214, endPoint x: 856, endPoint y: 217, distance: 9.5
click at [865, 214] on select "Select [DEMOGRAPHIC_DATA] [DEMOGRAPHIC_DATA] Other Prefer Not To Say" at bounding box center [940, 215] width 290 height 26
select select "[DEMOGRAPHIC_DATA]"
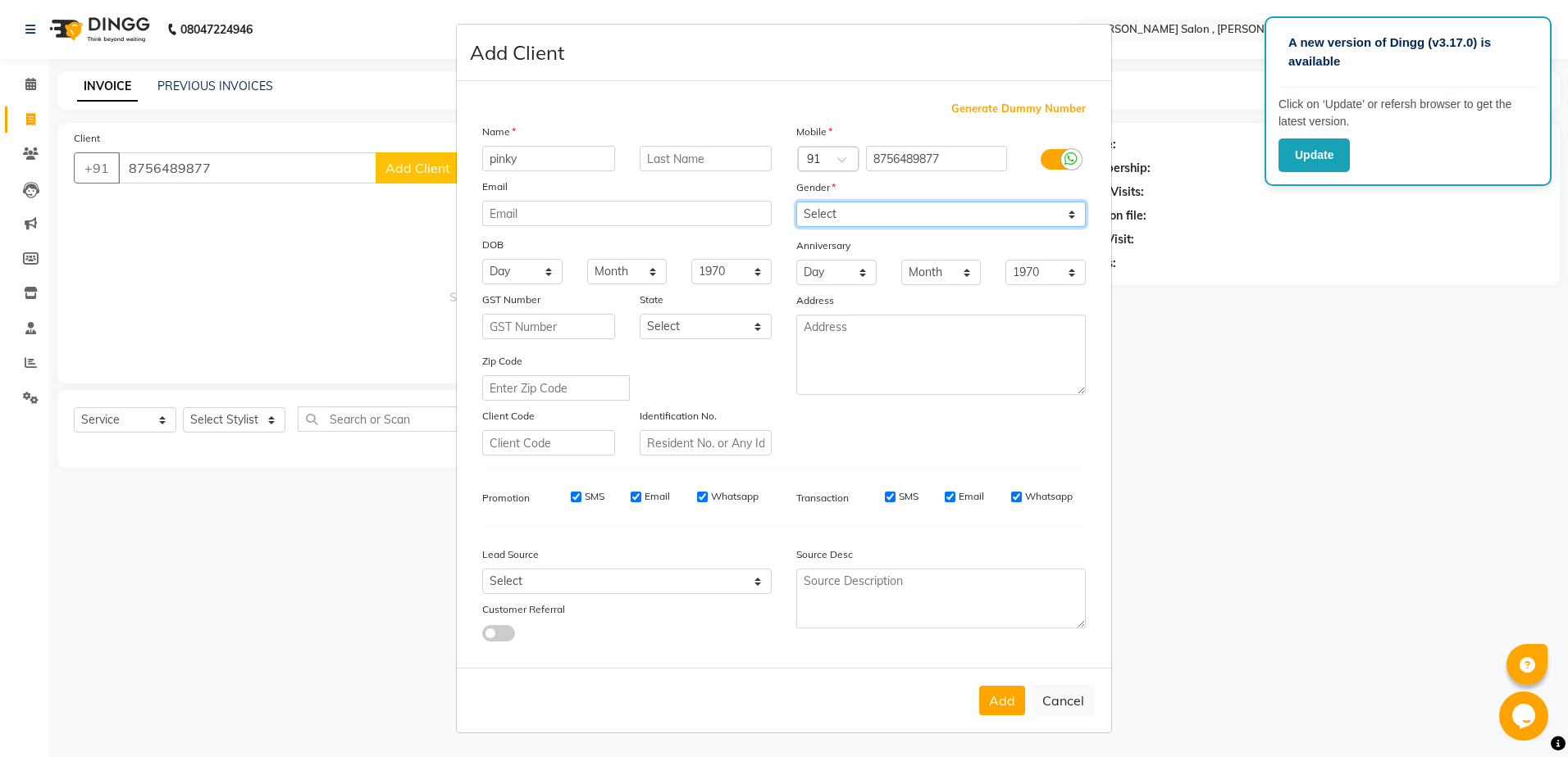
click at [796, 202] on select "Select [DEMOGRAPHIC_DATA] [DEMOGRAPHIC_DATA] Other Prefer Not To Say" at bounding box center [940, 215] width 290 height 26
click at [1007, 718] on div "Add Cancel" at bounding box center [783, 699] width 654 height 64
click at [1005, 705] on button "Add" at bounding box center [1001, 700] width 46 height 29
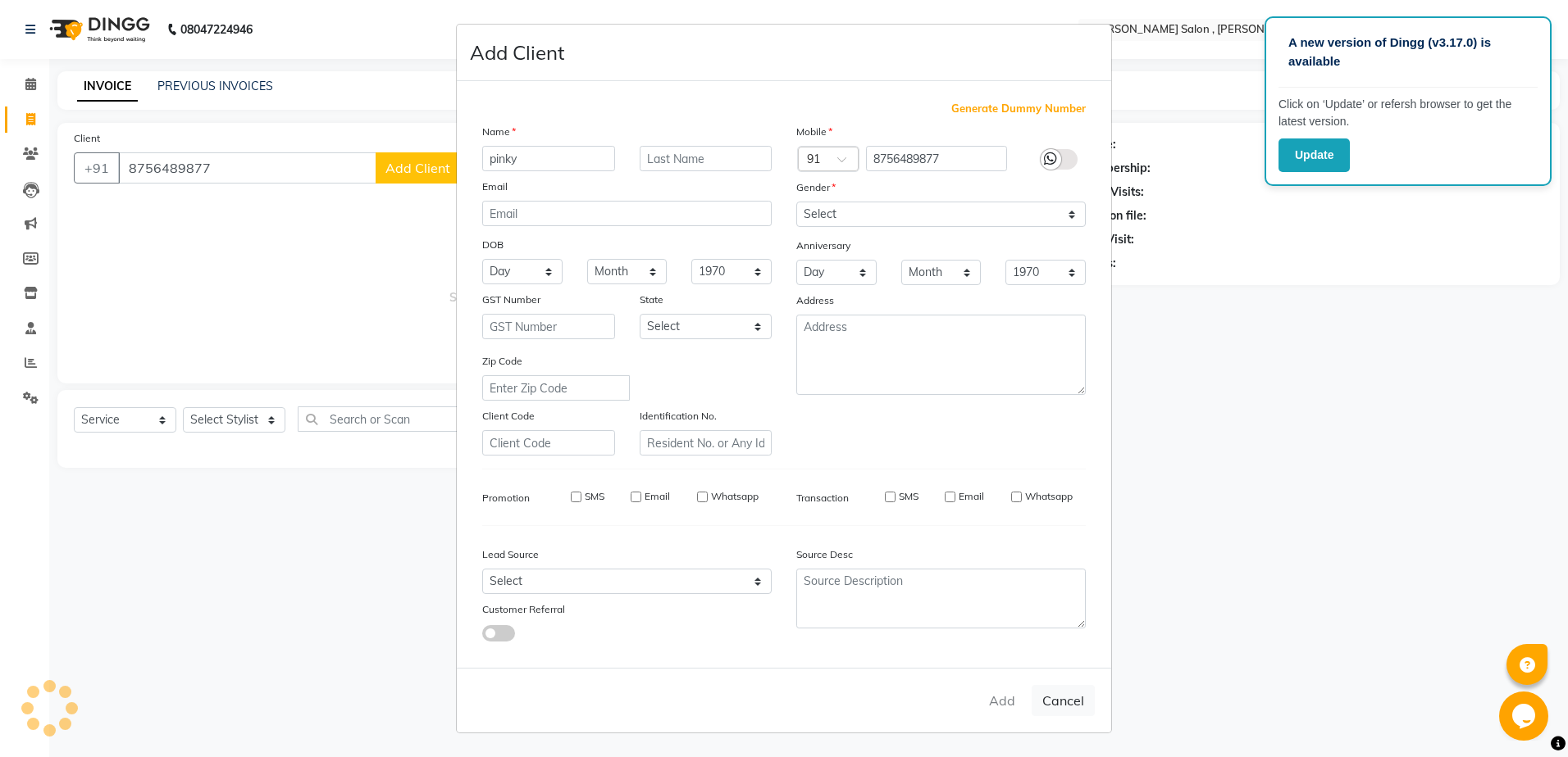
type input "87******77"
select select
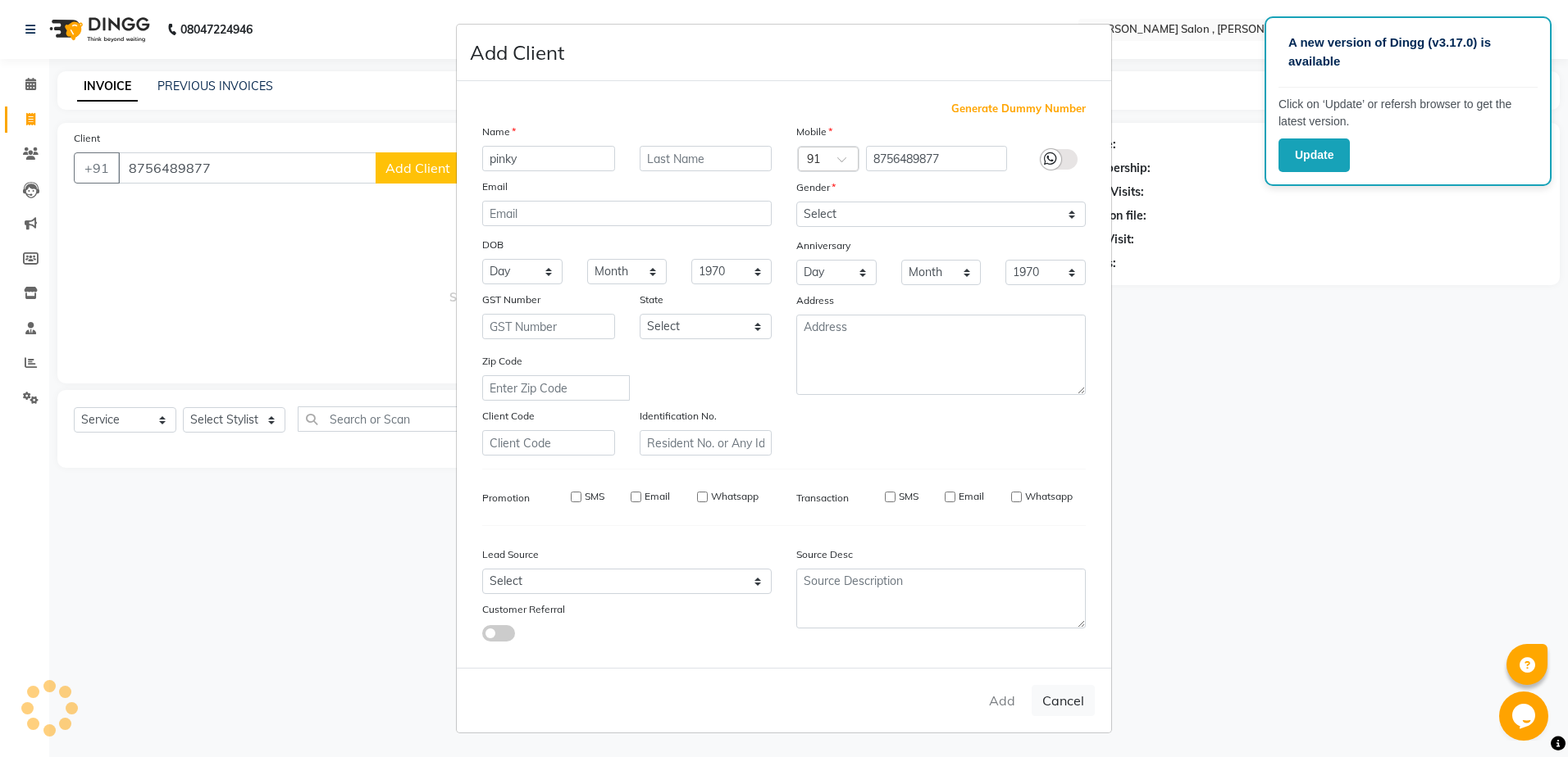
select select
checkbox input "false"
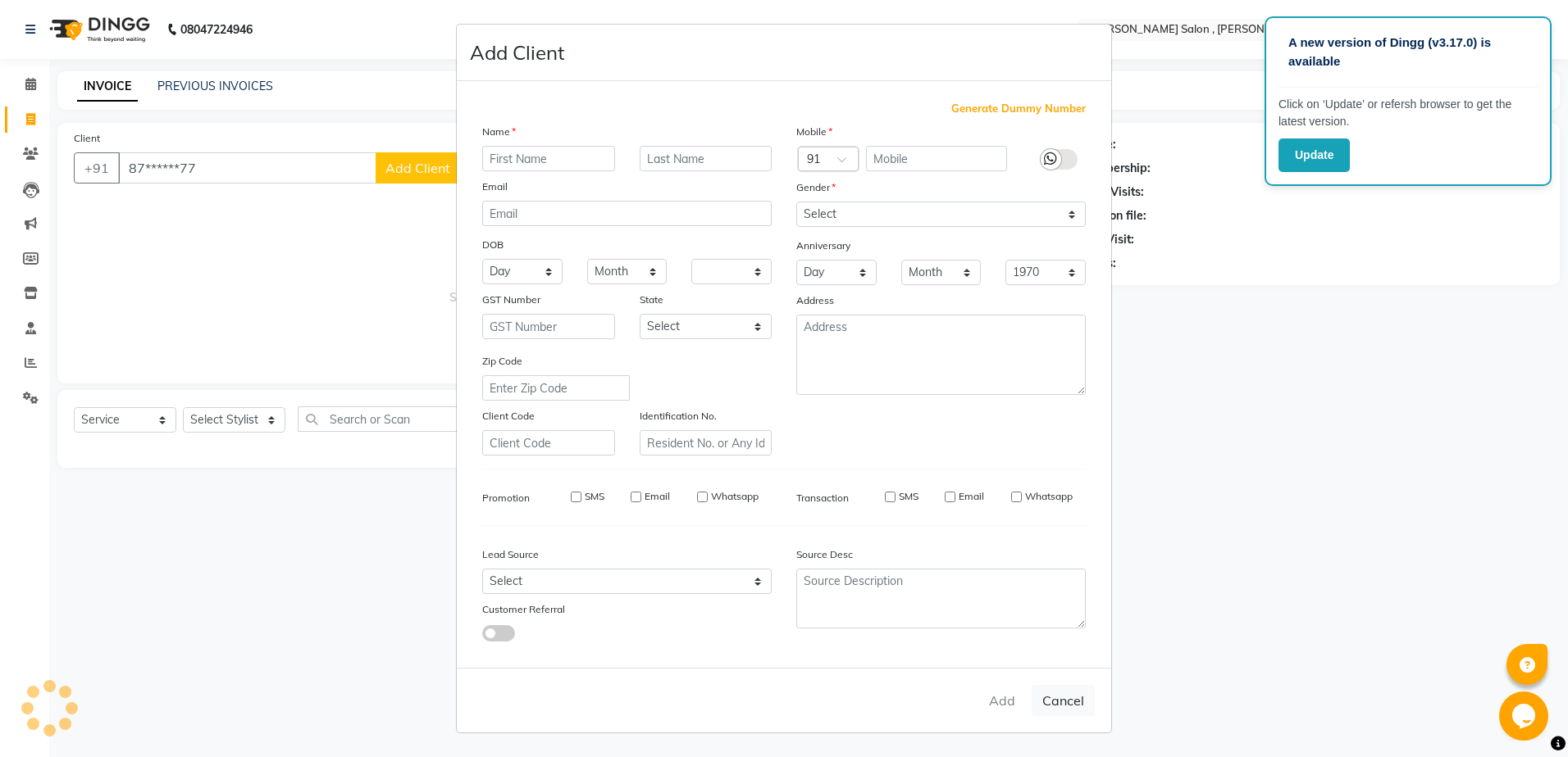
checkbox input "false"
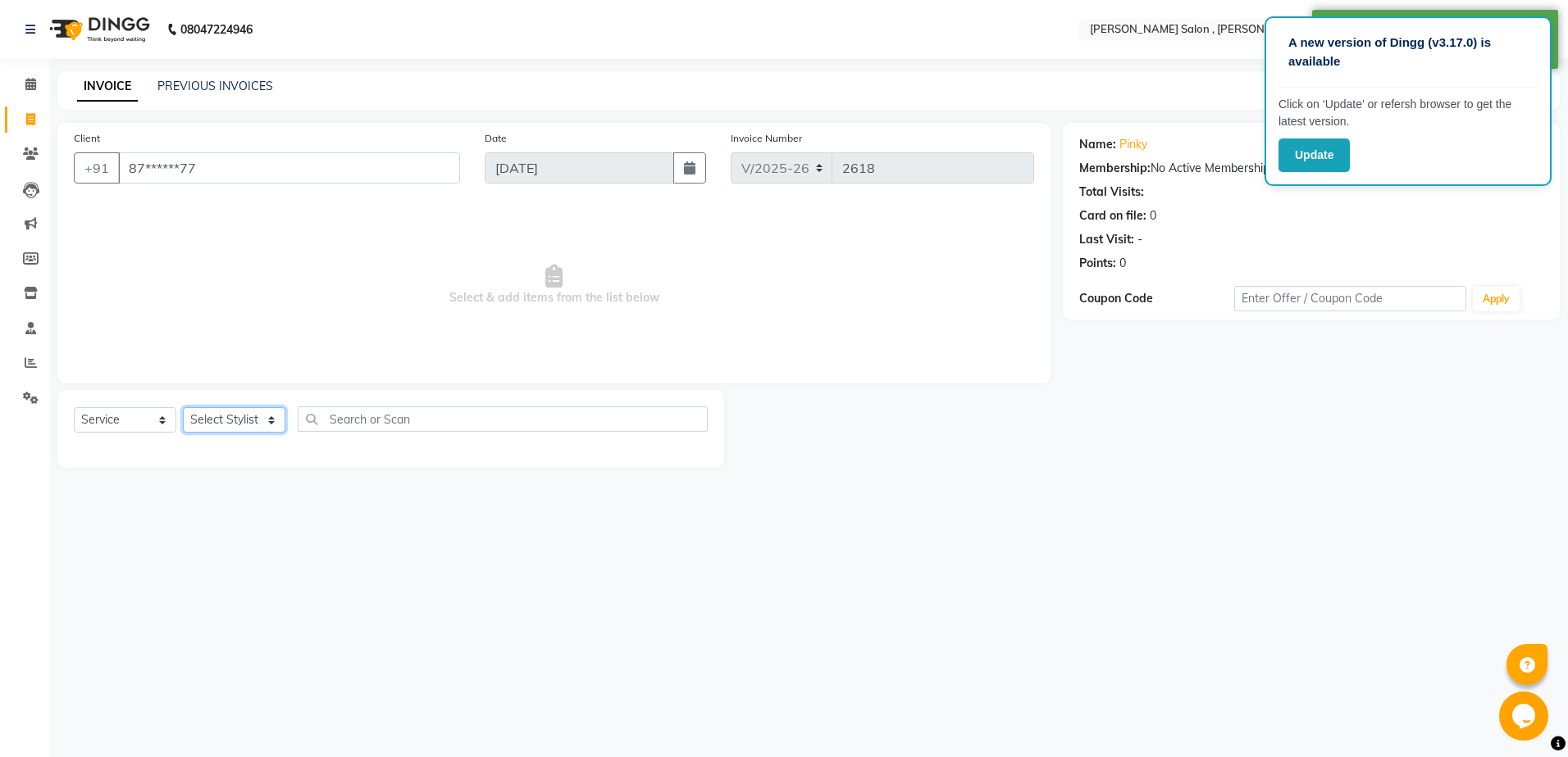
click at [276, 425] on select "Select Stylist [PERSON_NAME] [PERSON_NAME] HARSH isha pal [PERSON_NAME] [PERSON…" at bounding box center [234, 420] width 102 height 26
select select "21943"
click at [183, 407] on select "Select Stylist [PERSON_NAME] [PERSON_NAME] HARSH isha pal [PERSON_NAME] [PERSON…" at bounding box center [234, 420] width 102 height 26
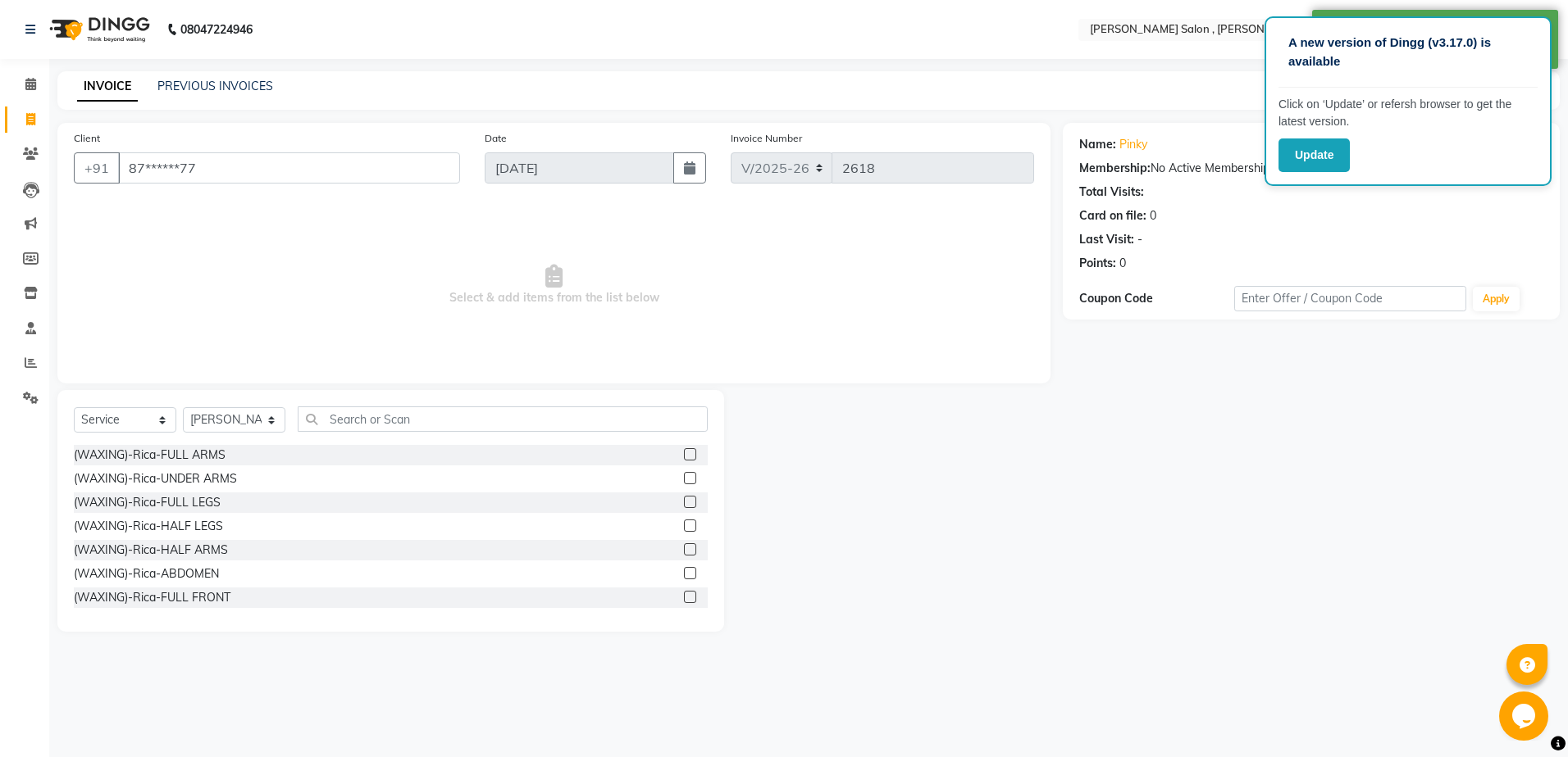
click at [401, 436] on div "Select Service Product Membership Package Voucher Prepaid Gift Card Select Styl…" at bounding box center [390, 425] width 634 height 39
click at [389, 433] on div "Select Service Product Membership Package Voucher Prepaid Gift Card Select Styl…" at bounding box center [390, 425] width 634 height 39
click at [389, 419] on input "text" at bounding box center [502, 419] width 410 height 26
click at [376, 413] on input "text" at bounding box center [502, 419] width 410 height 26
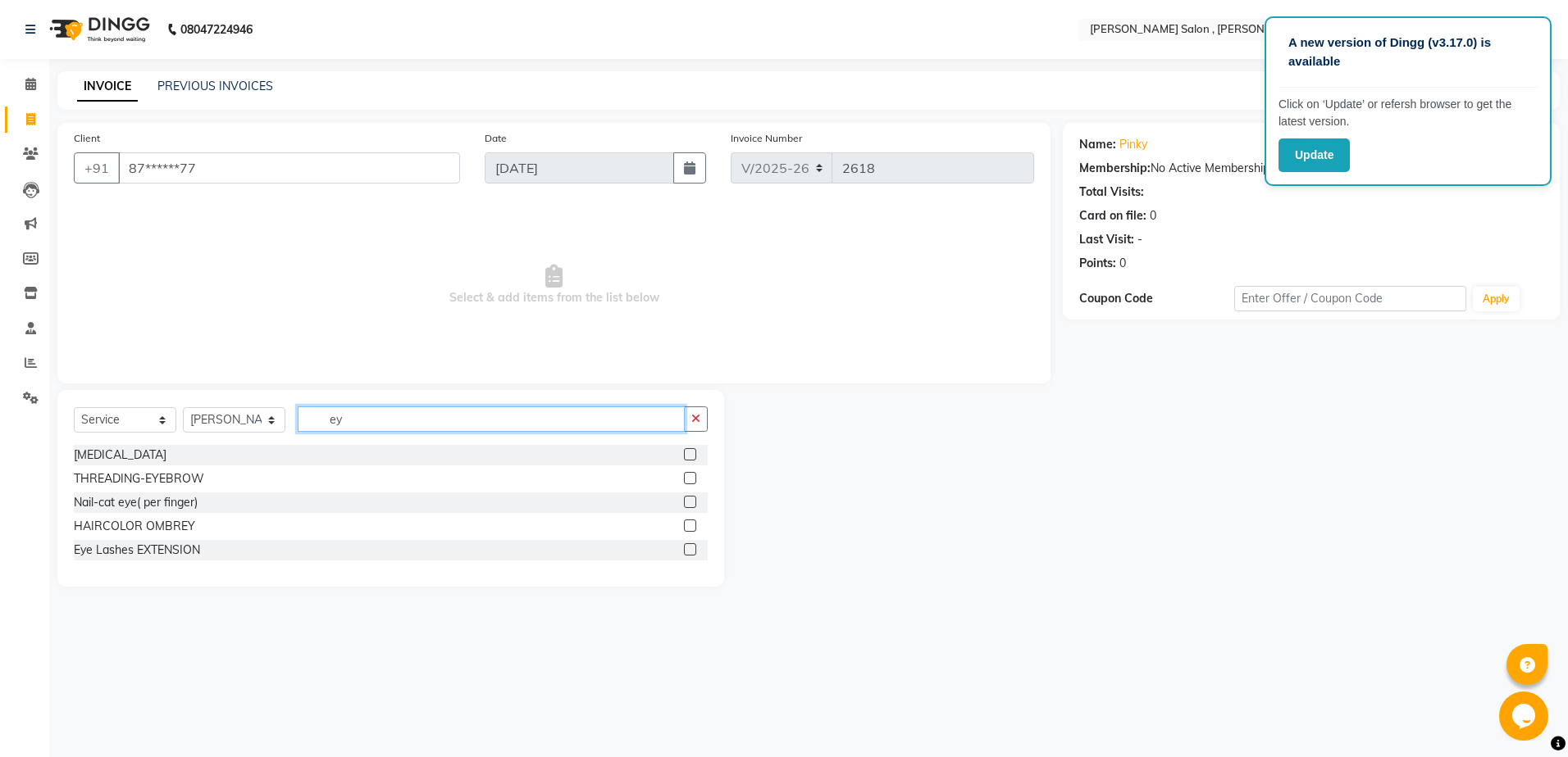
type input "ey"
click at [686, 479] on label at bounding box center [690, 478] width 12 height 12
click at [686, 479] on input "checkbox" at bounding box center [689, 479] width 10 height 10
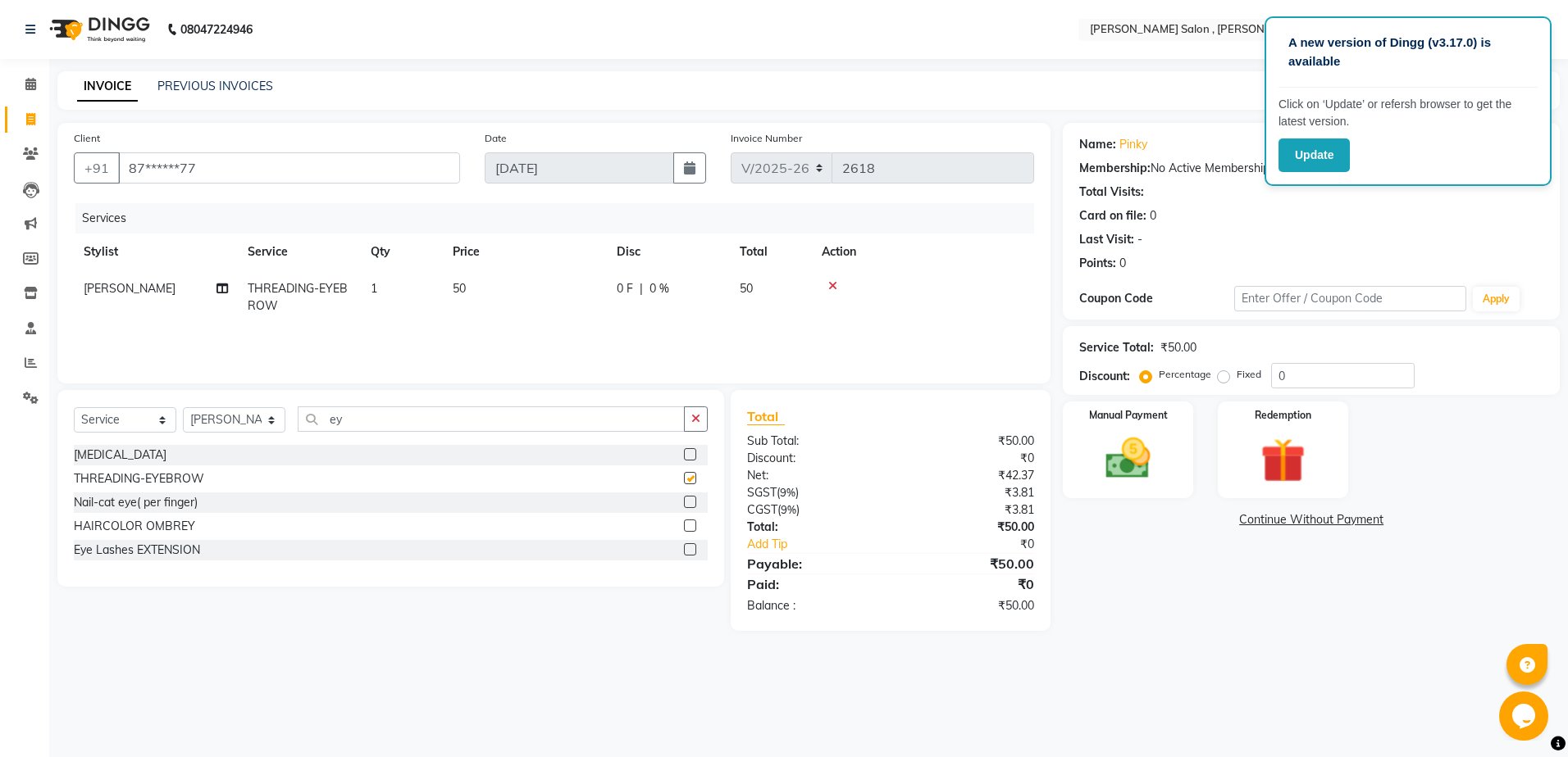
click at [562, 455] on div "[MEDICAL_DATA]" at bounding box center [390, 455] width 634 height 21
checkbox input "false"
click at [477, 389] on div "Client +91 87******77 Date [DATE] Invoice Number V/2025 V/[PHONE_NUMBER] Servic…" at bounding box center [554, 376] width 1018 height 508
click at [441, 426] on input "ey" at bounding box center [491, 419] width 387 height 26
type input "e"
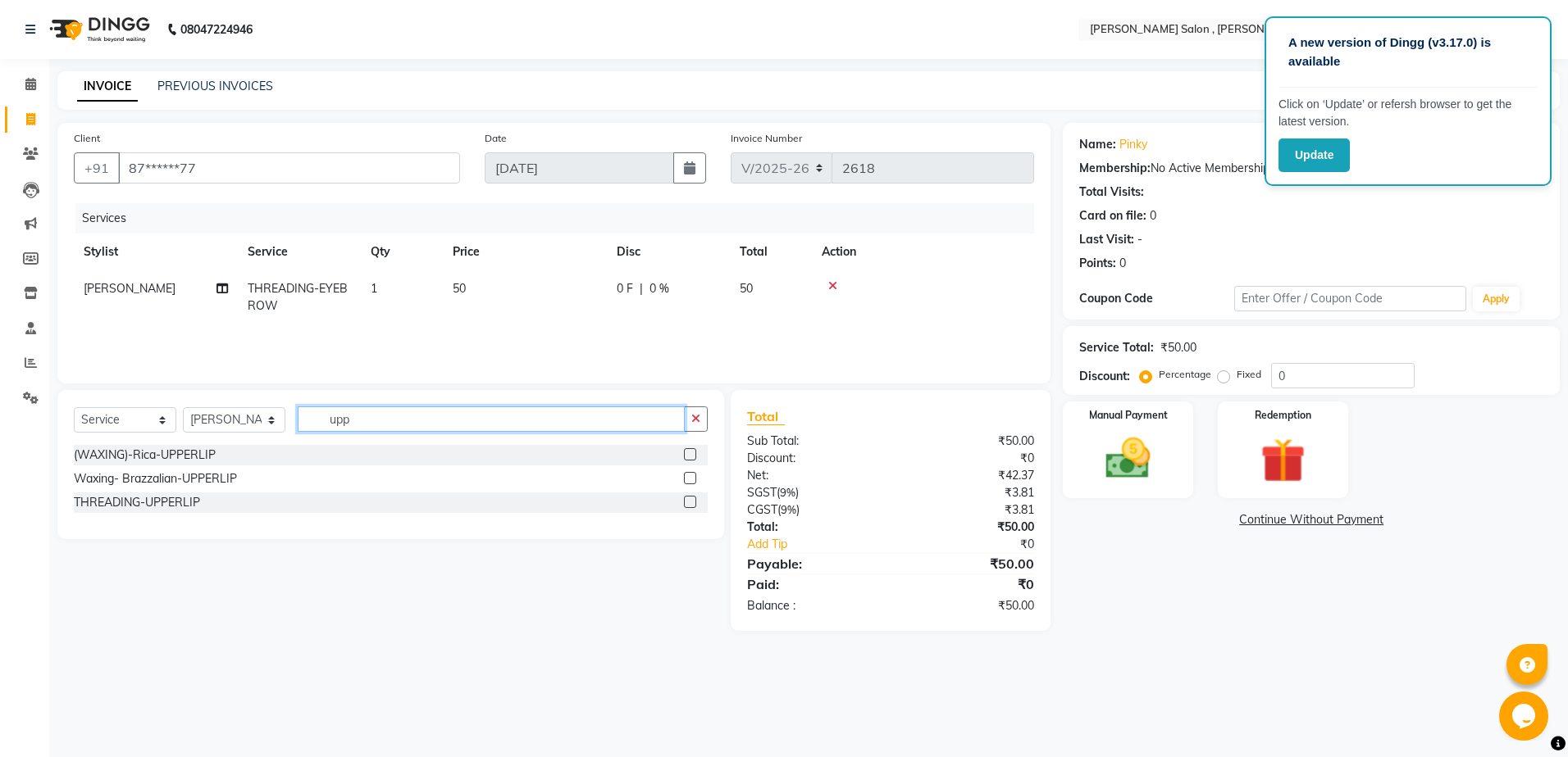
type input "upp"
click at [684, 504] on label at bounding box center [690, 502] width 12 height 12
click at [684, 504] on input "checkbox" at bounding box center [689, 503] width 10 height 10
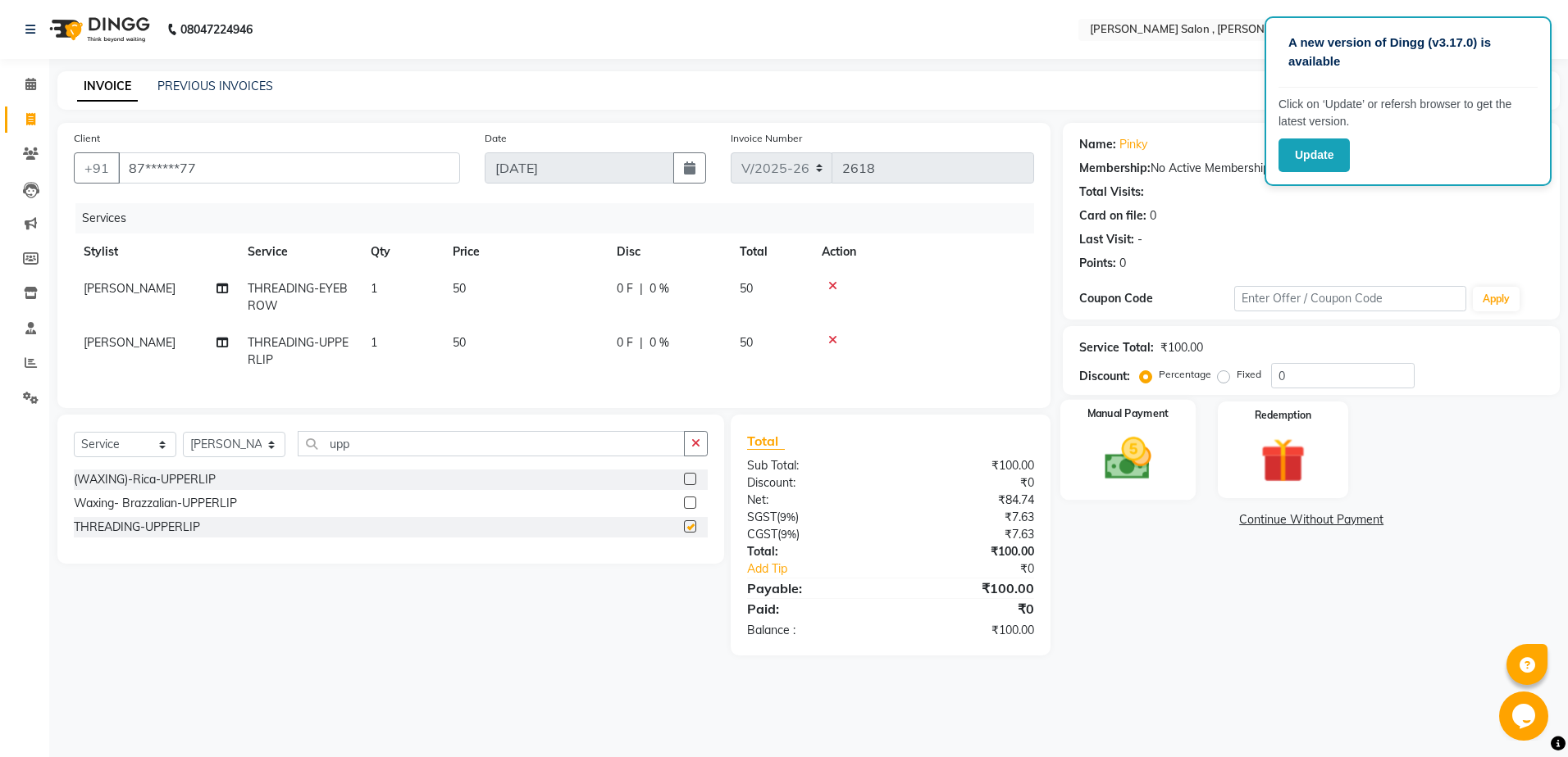
checkbox input "false"
click at [1124, 477] on img at bounding box center [1128, 459] width 77 height 54
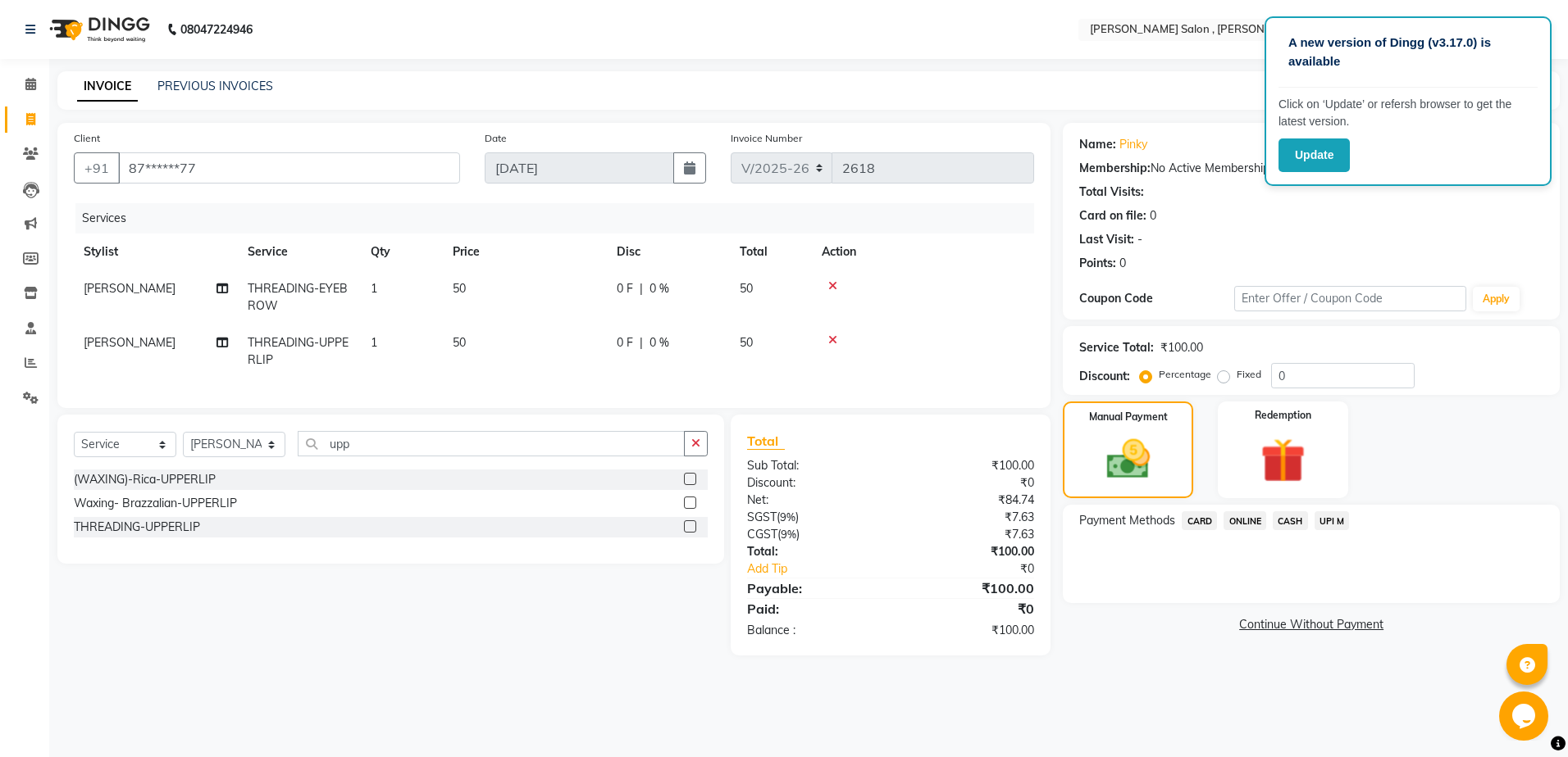
click at [1285, 521] on span "CASH" at bounding box center [1289, 521] width 35 height 19
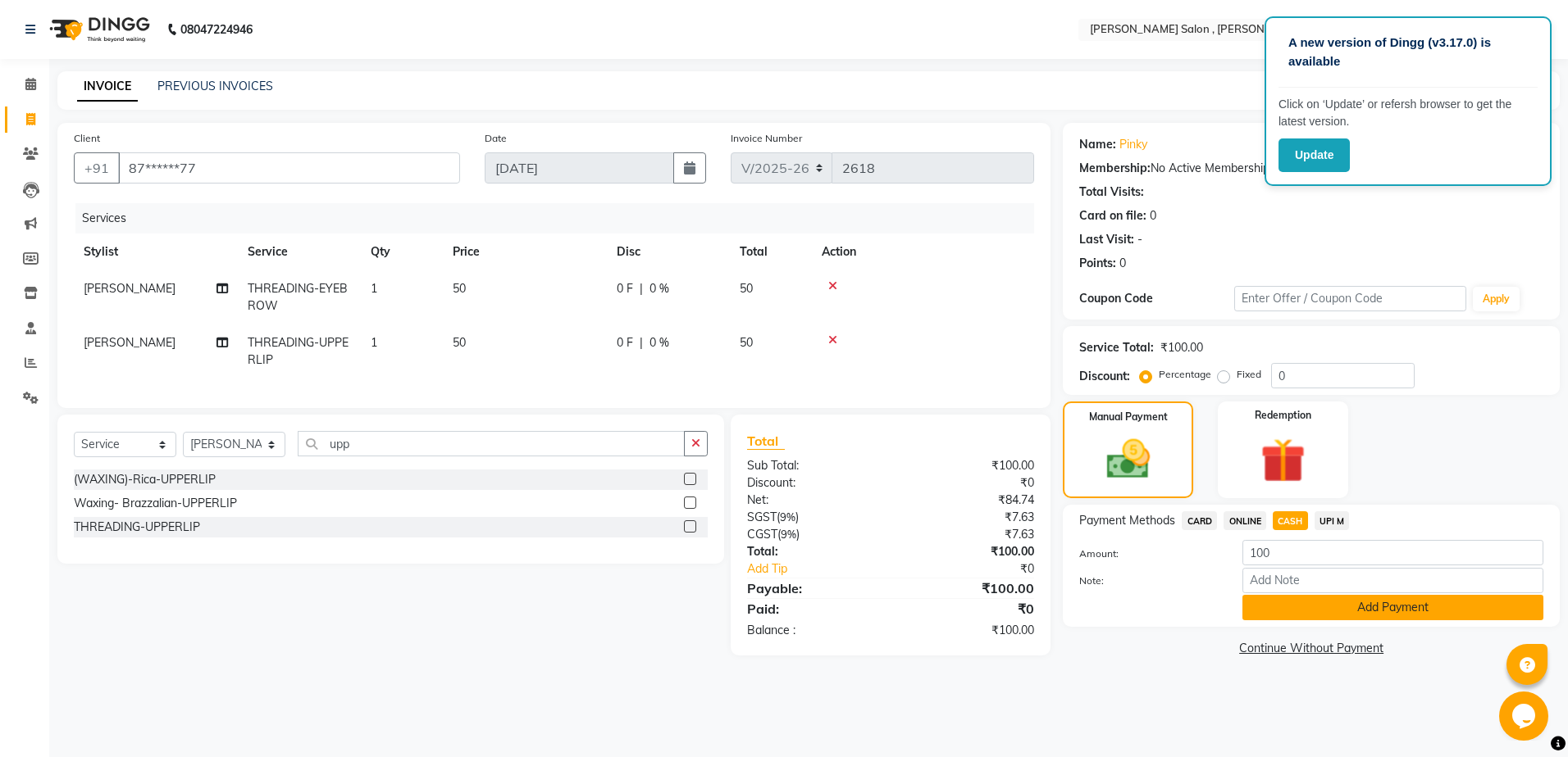
click at [1379, 599] on button "Add Payment" at bounding box center [1393, 608] width 301 height 26
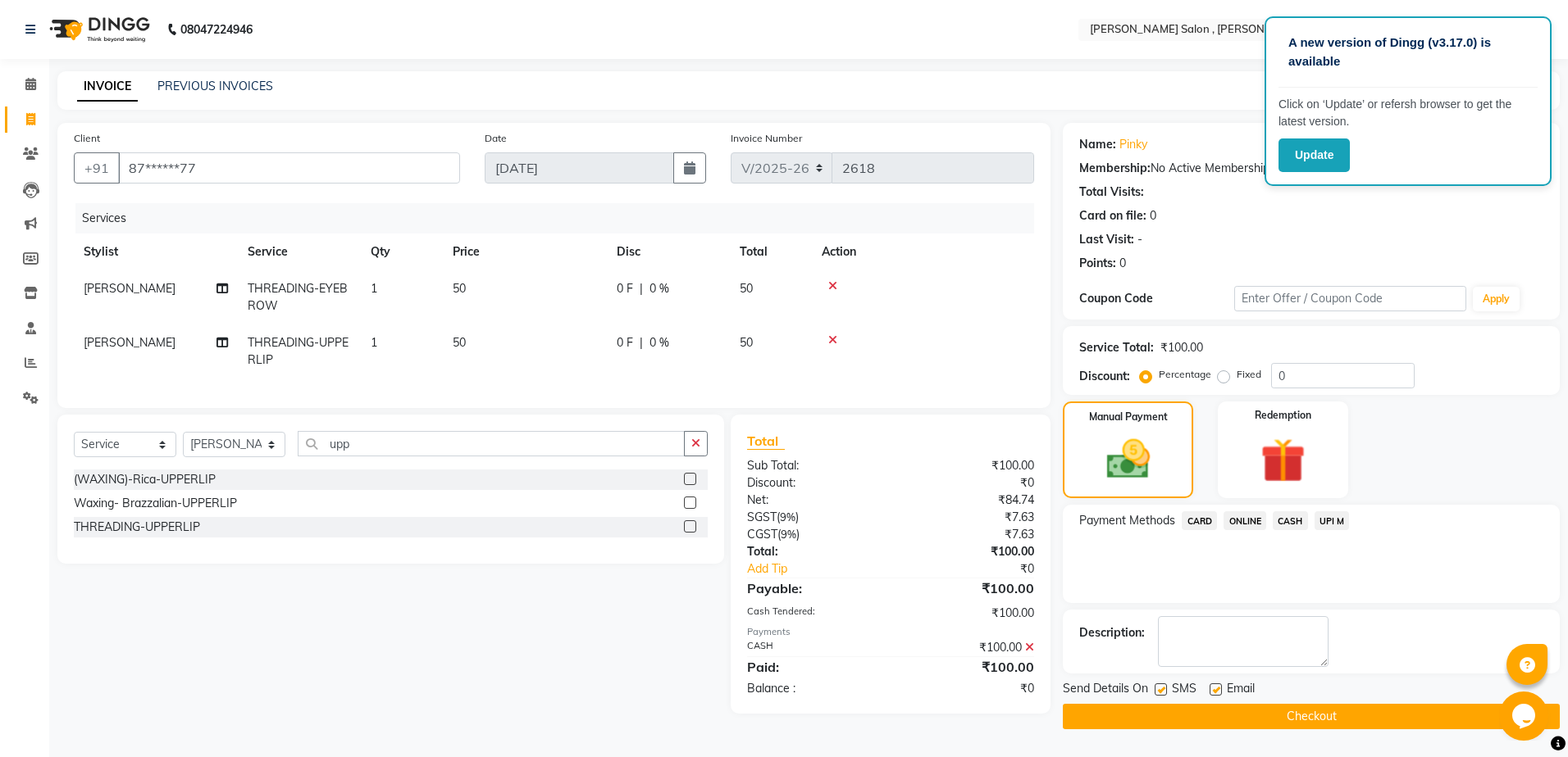
click at [1197, 700] on div "SMS" at bounding box center [1182, 691] width 55 height 21
click at [1196, 713] on button "Checkout" at bounding box center [1311, 717] width 497 height 26
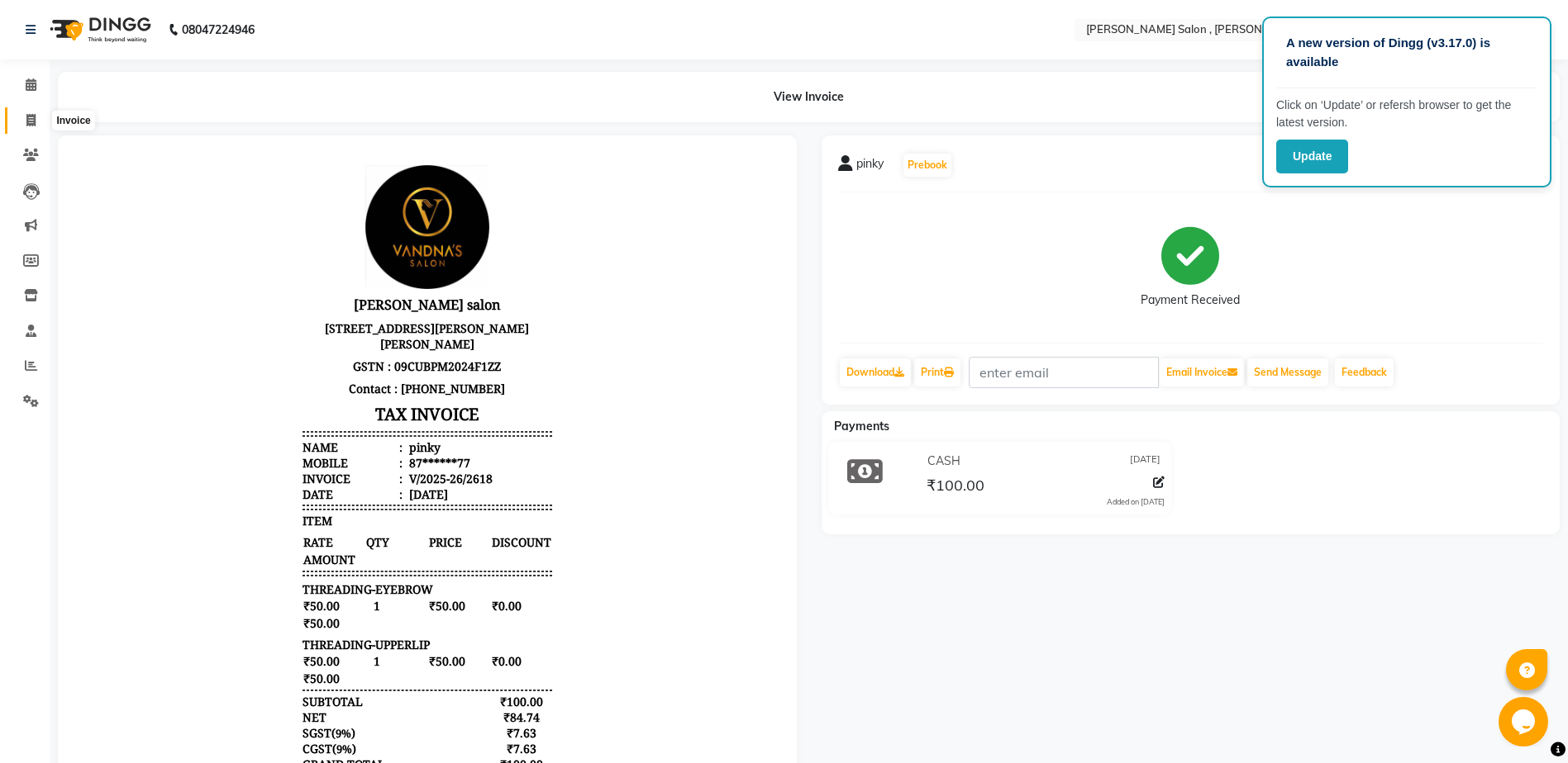
drag, startPoint x: 22, startPoint y: 116, endPoint x: 50, endPoint y: 118, distance: 28.1
click at [23, 116] on span at bounding box center [30, 121] width 29 height 19
select select "service"
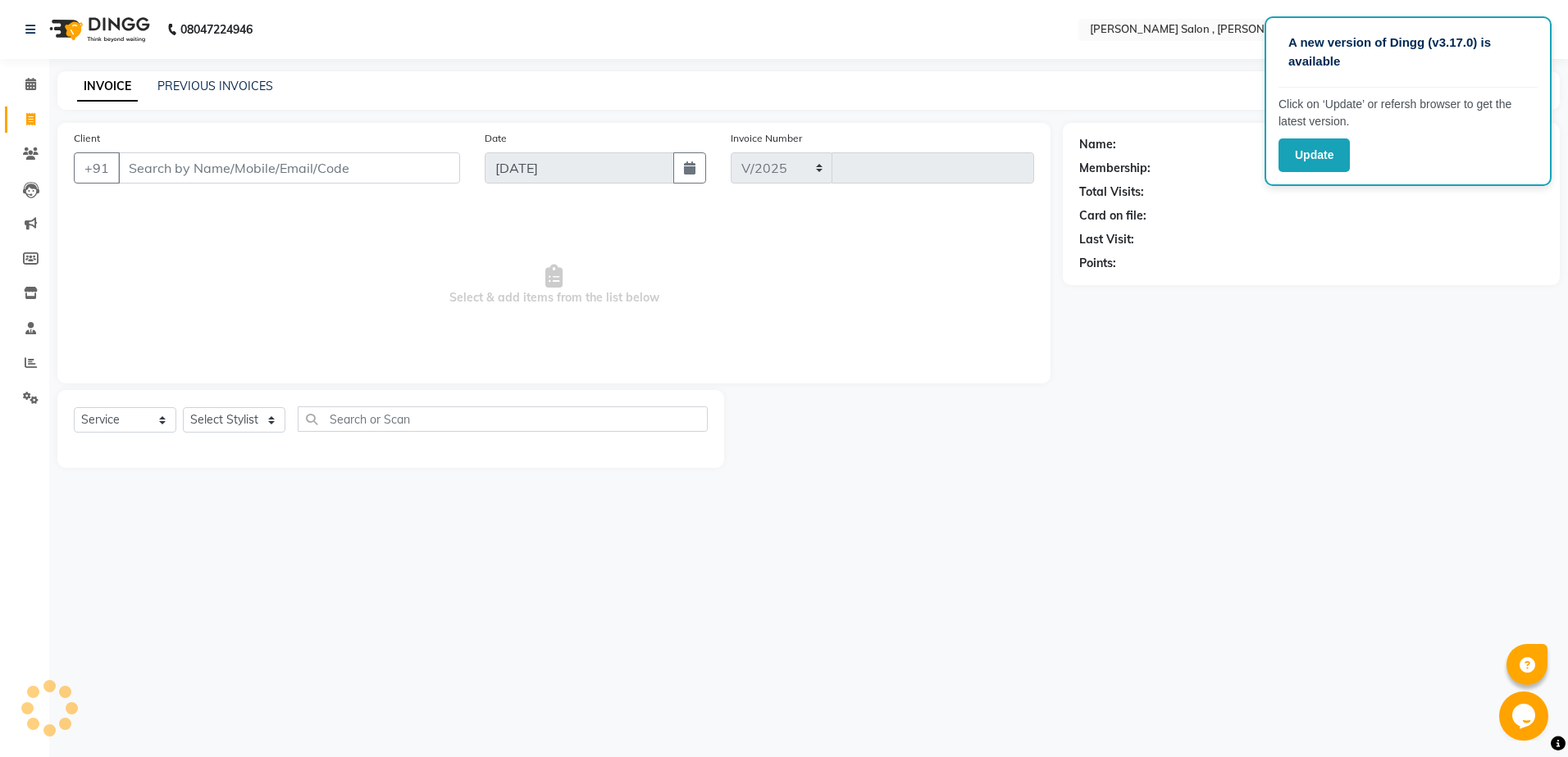
select select "4120"
type input "2619"
paste input "9936214666"
type input "9936214666"
